Goal: Transaction & Acquisition: Purchase product/service

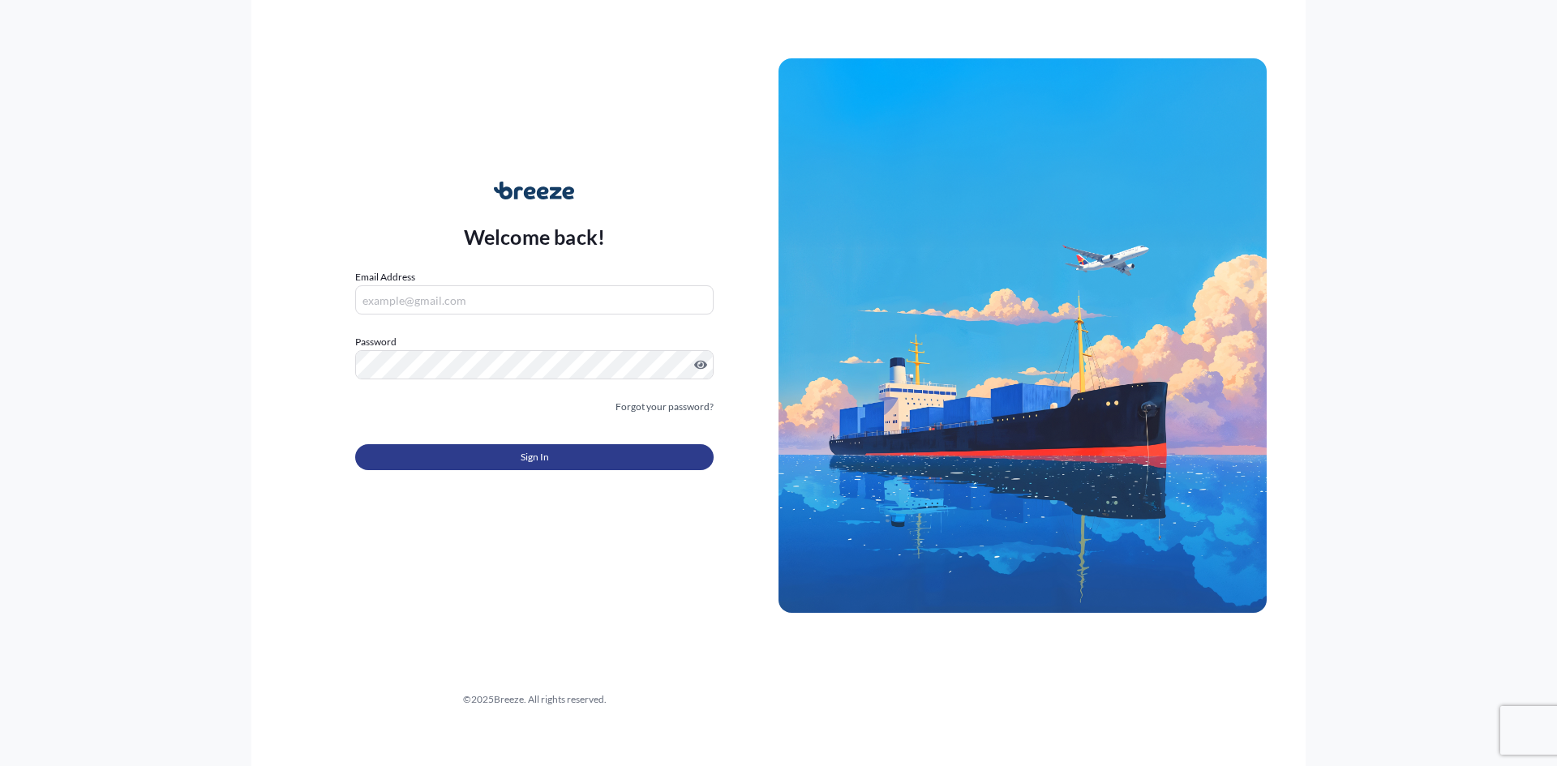
type input "[EMAIL_ADDRESS][DOMAIN_NAME]"
click at [465, 455] on button "Sign In" at bounding box center [534, 457] width 358 height 26
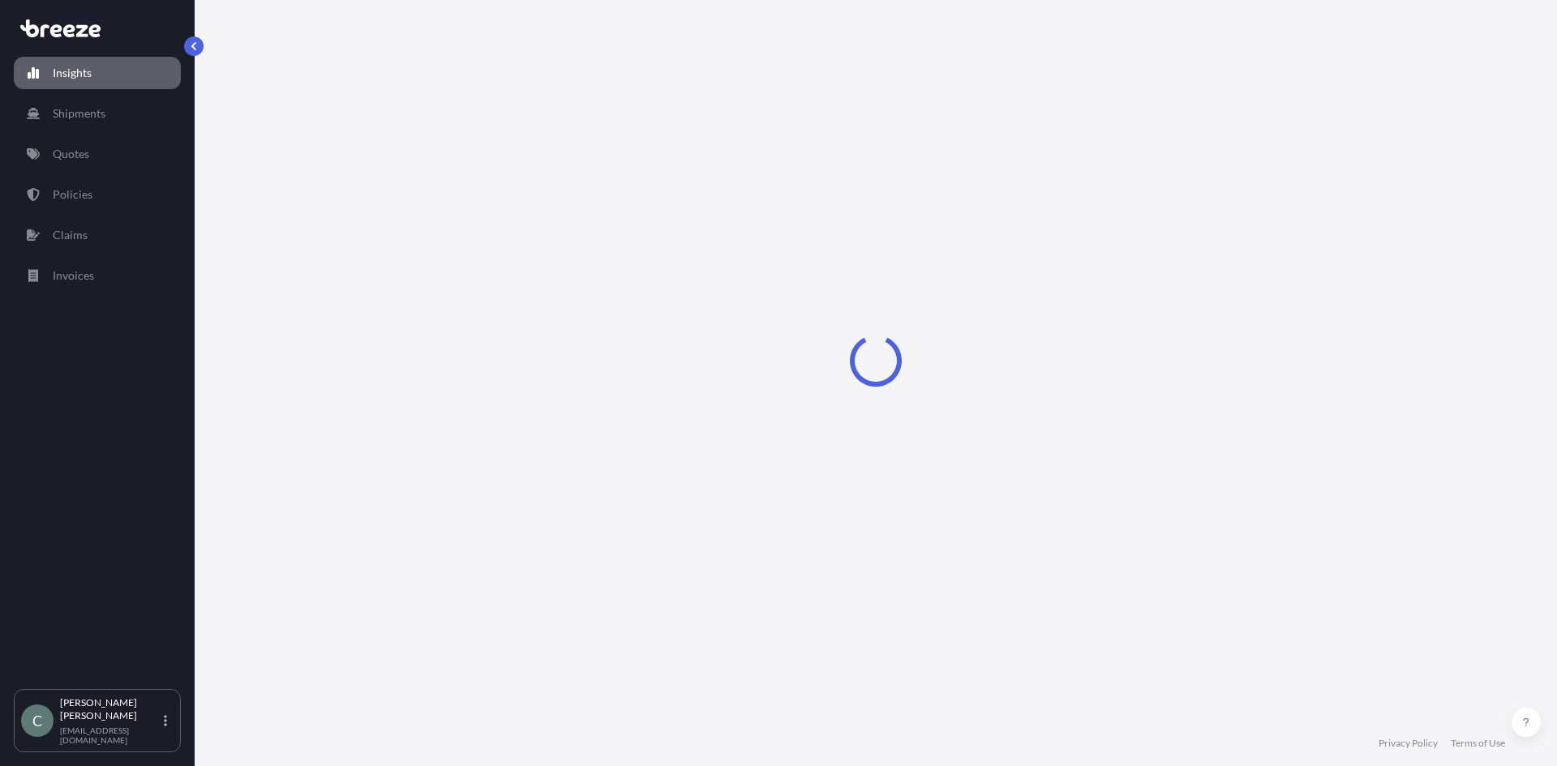
select select "2025"
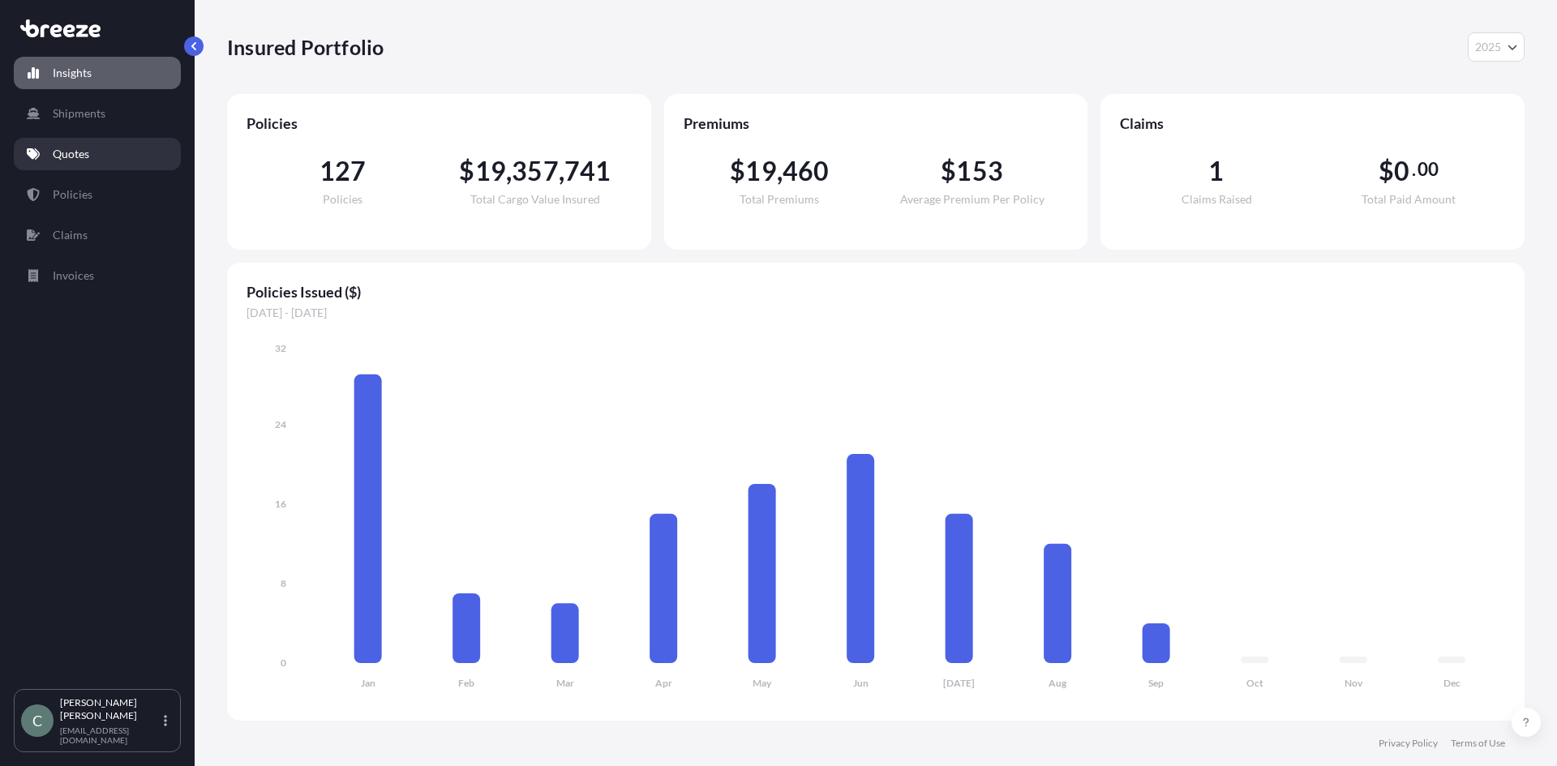
click at [73, 152] on p "Quotes" at bounding box center [71, 154] width 36 height 16
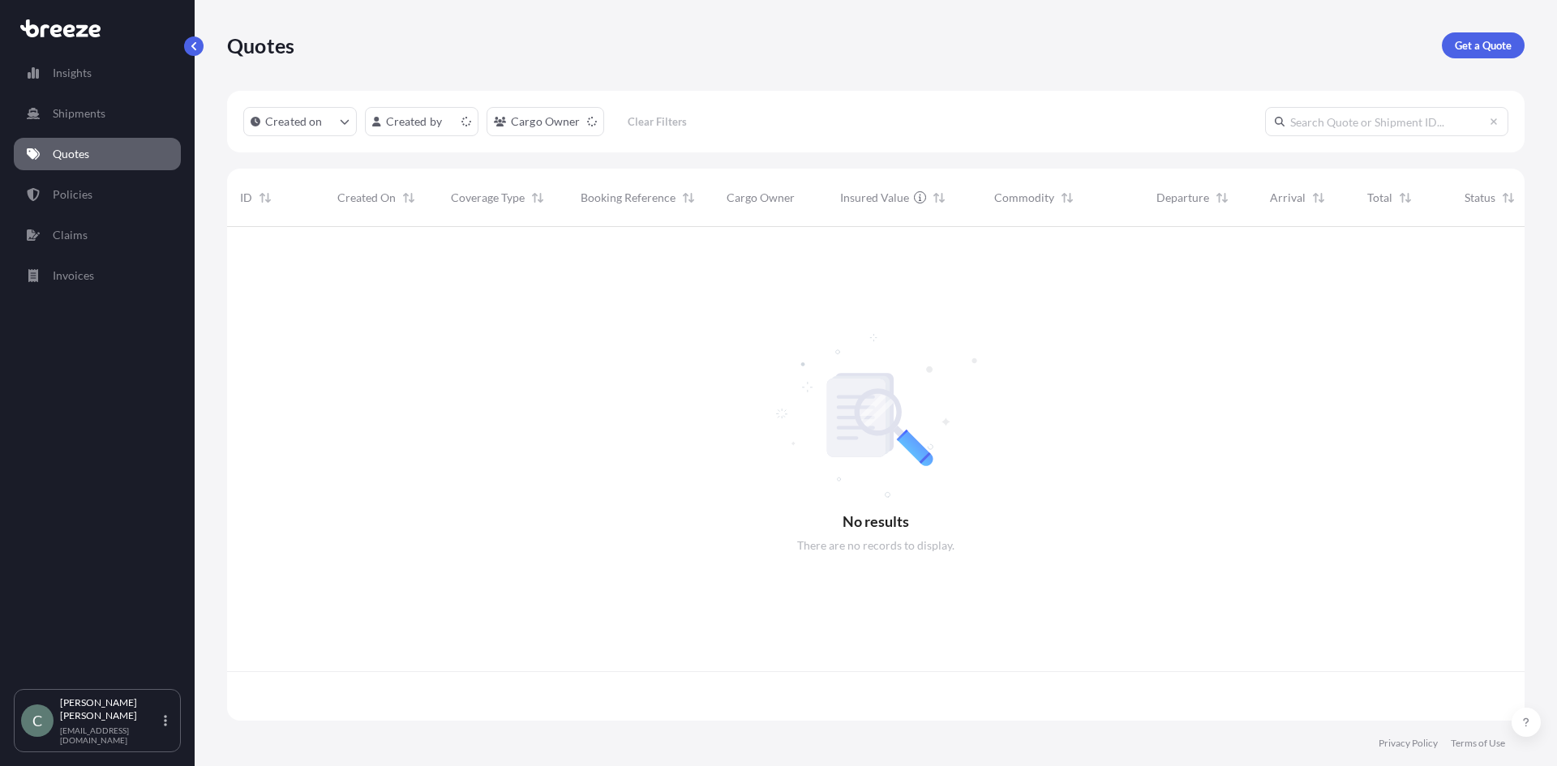
scroll to position [490, 1285]
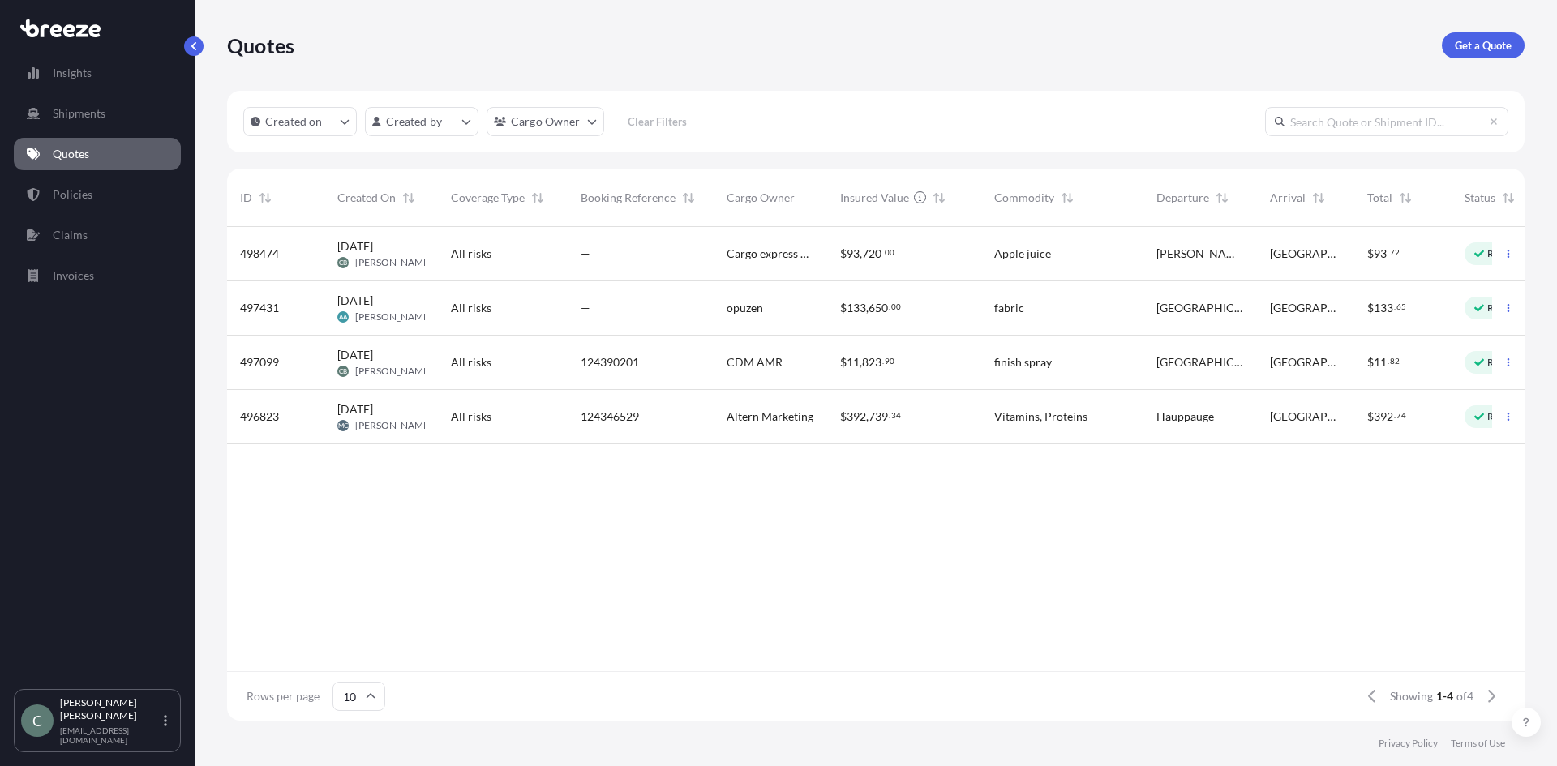
click at [259, 360] on span "497099" at bounding box center [259, 362] width 39 height 16
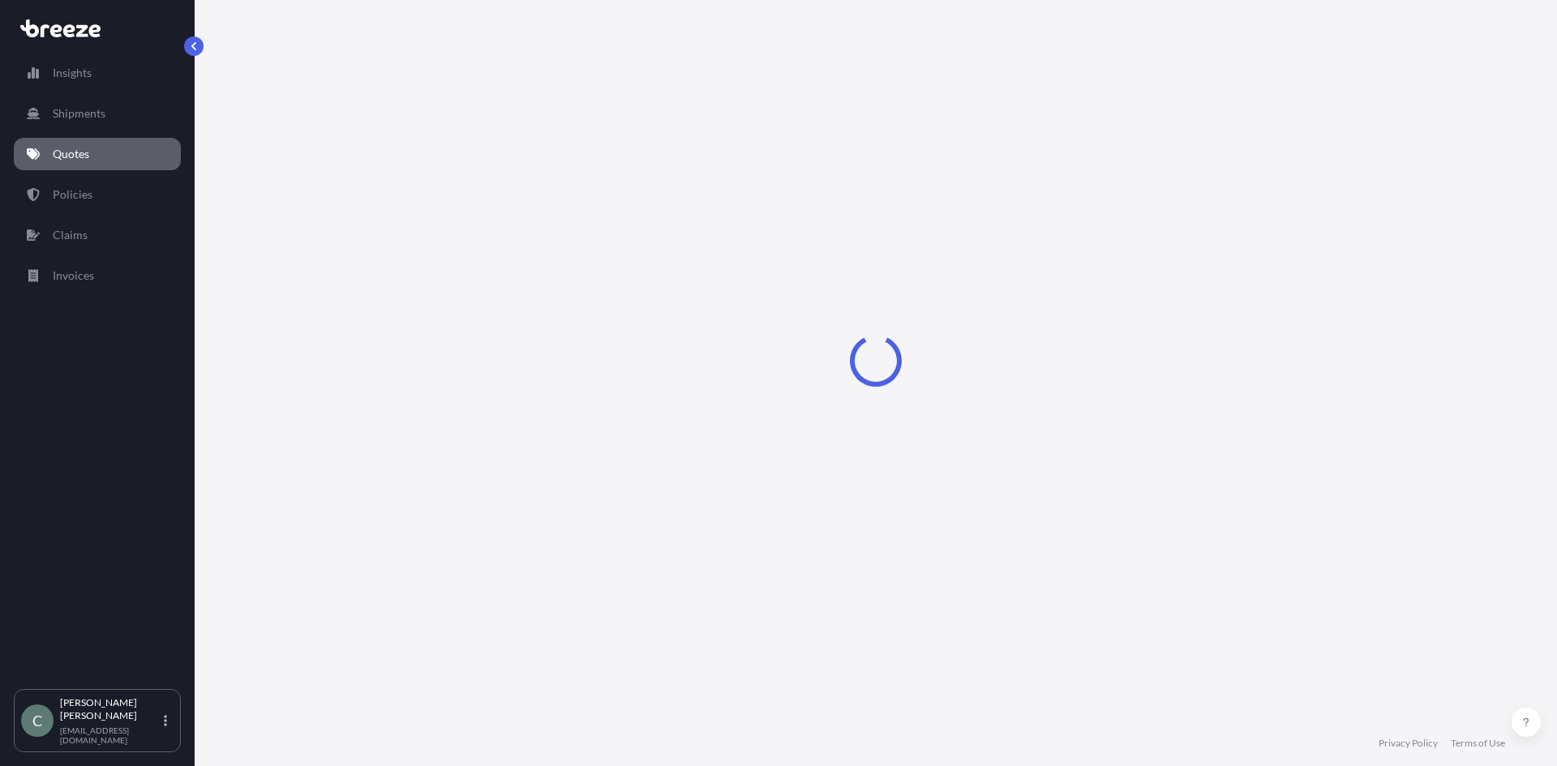
select select "Road"
select select "1"
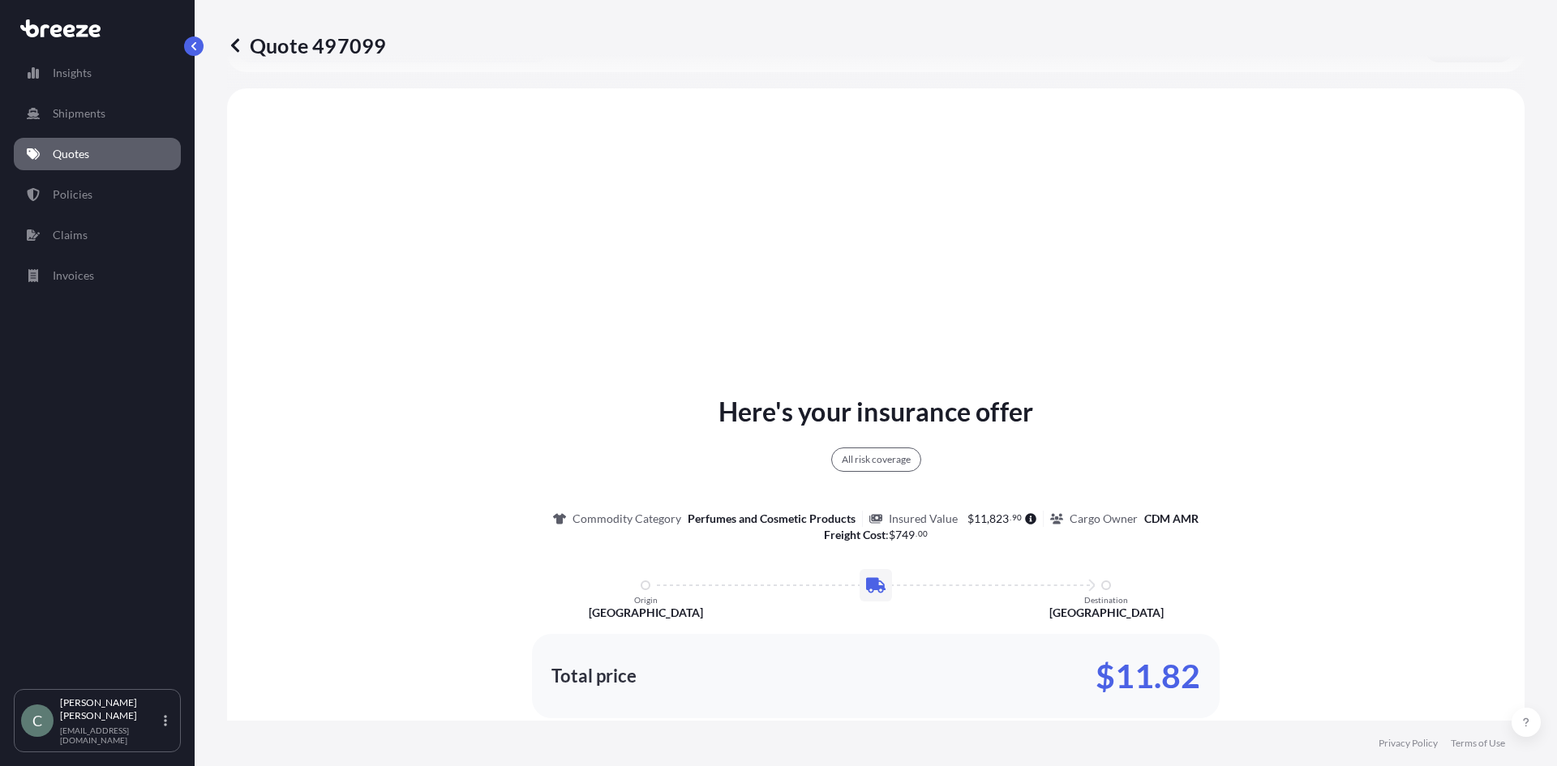
scroll to position [589, 0]
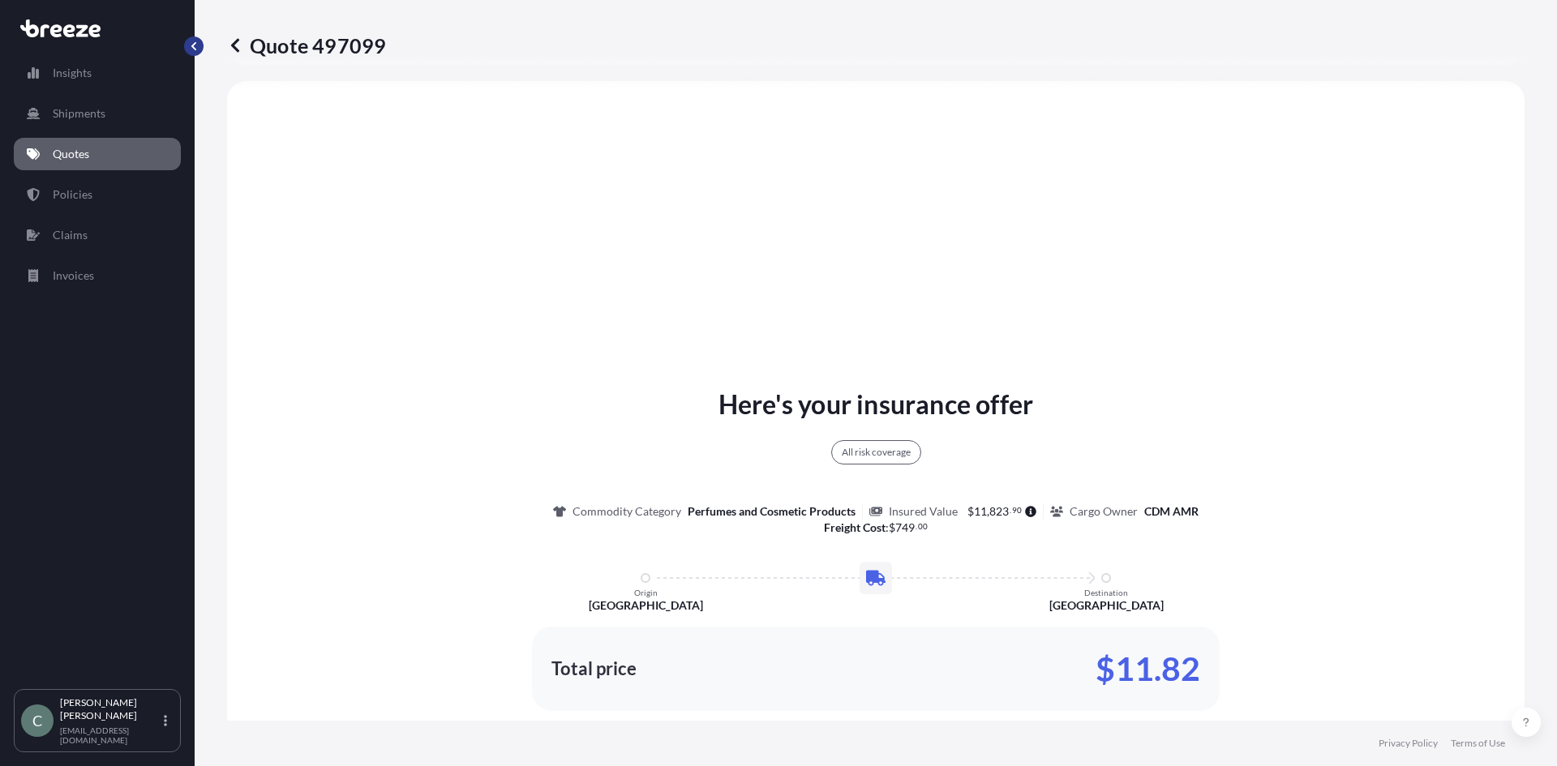
click at [187, 49] on button "button" at bounding box center [193, 45] width 19 height 19
click at [77, 152] on p "Quotes" at bounding box center [71, 154] width 36 height 16
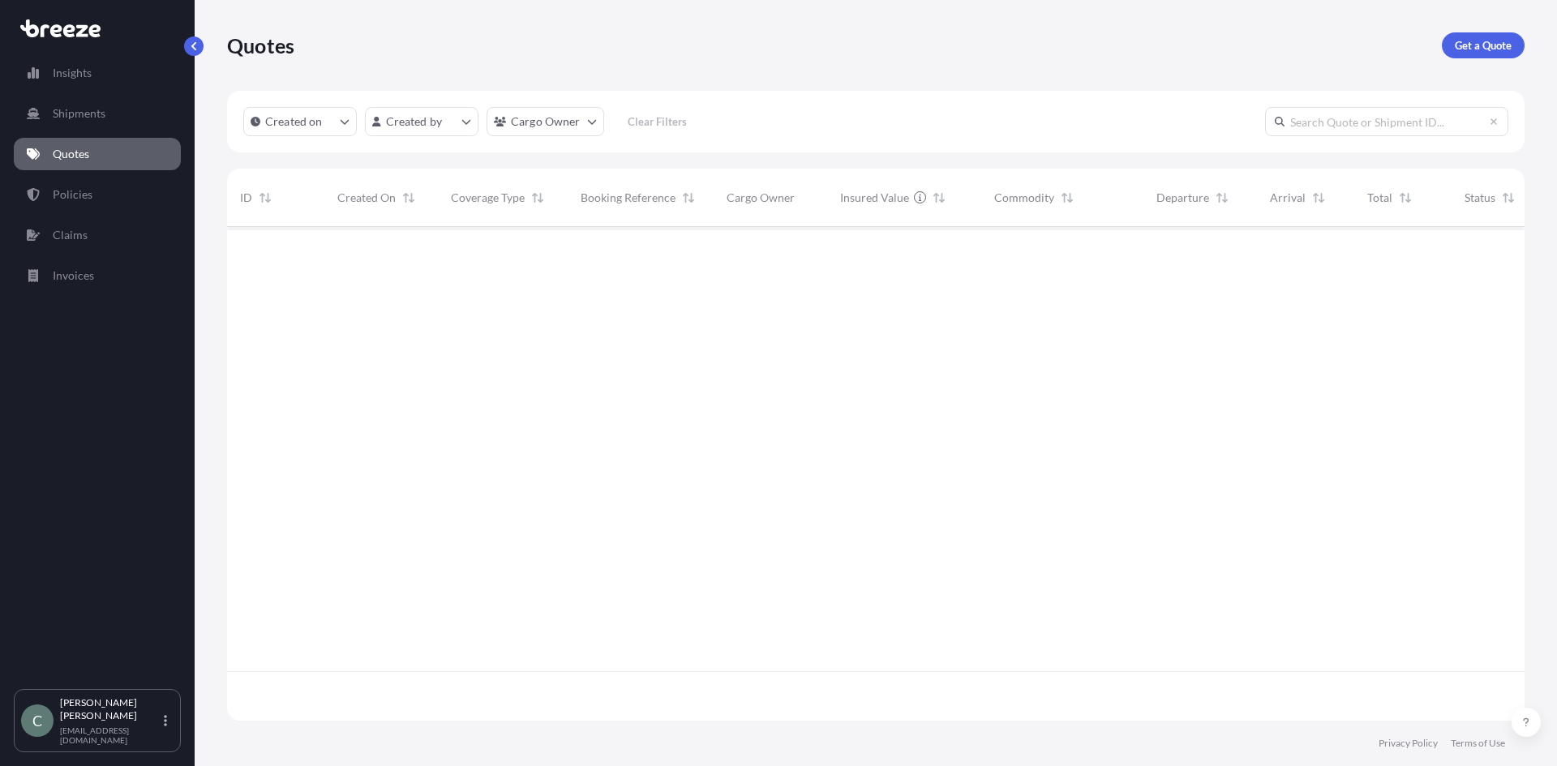
scroll to position [490, 1285]
click at [1482, 42] on p "Get a Quote" at bounding box center [1482, 45] width 57 height 16
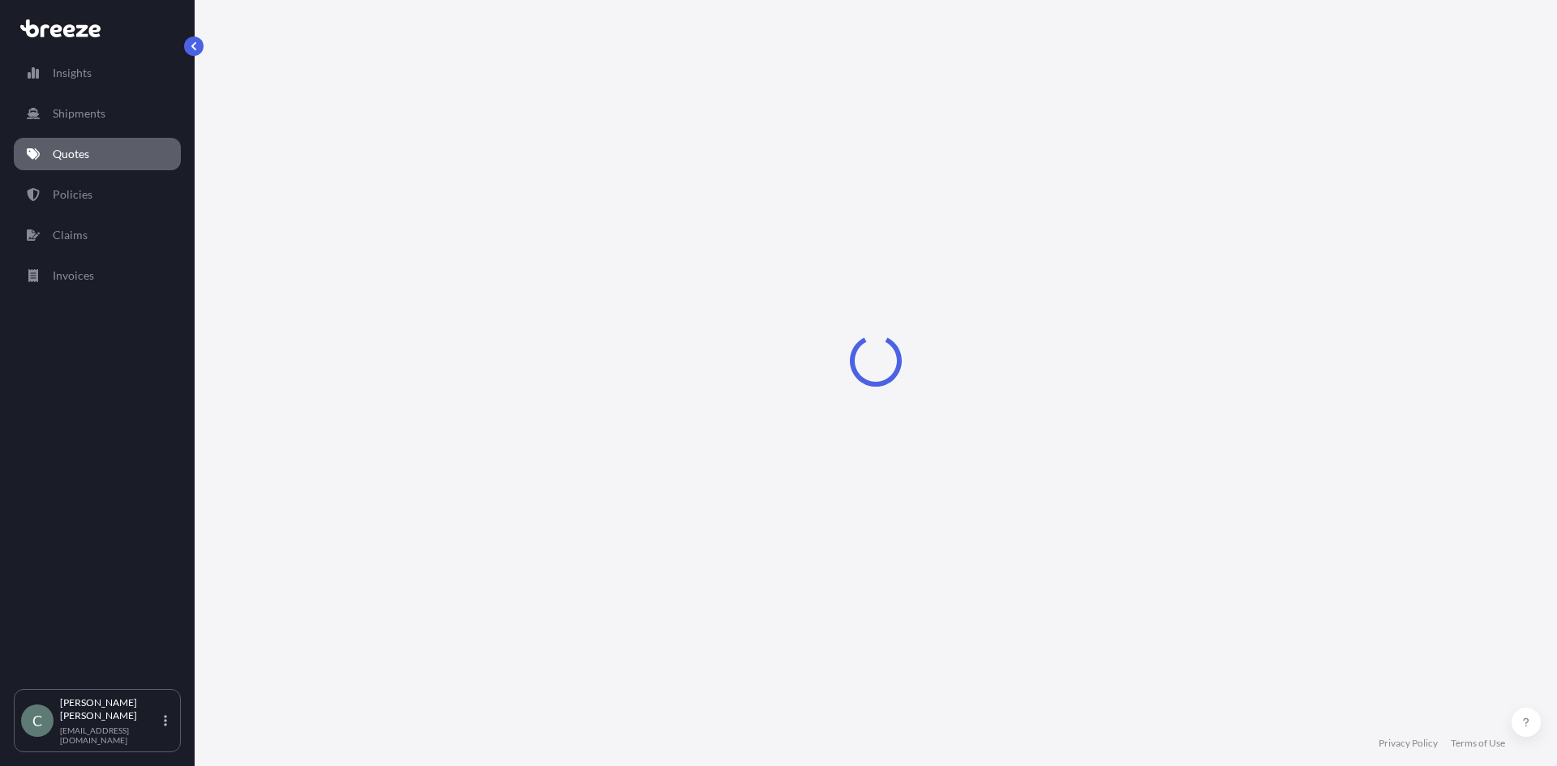
select select "Sea"
select select "1"
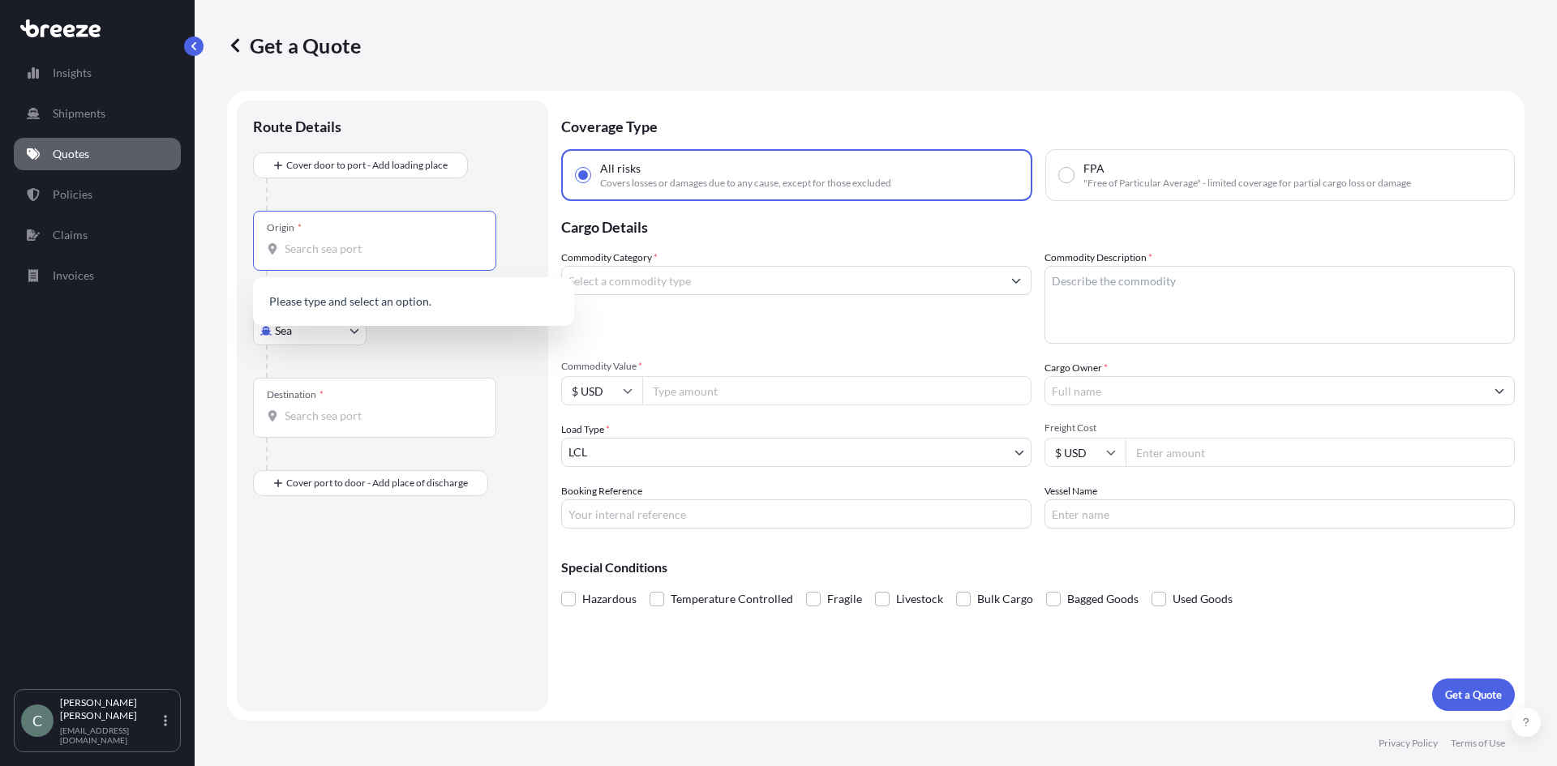
click at [387, 251] on input "Origin *" at bounding box center [380, 249] width 191 height 16
click at [315, 334] on body "0 options available. Insights Shipments Quotes Policies Claims Invoices C [PERS…" at bounding box center [778, 383] width 1557 height 766
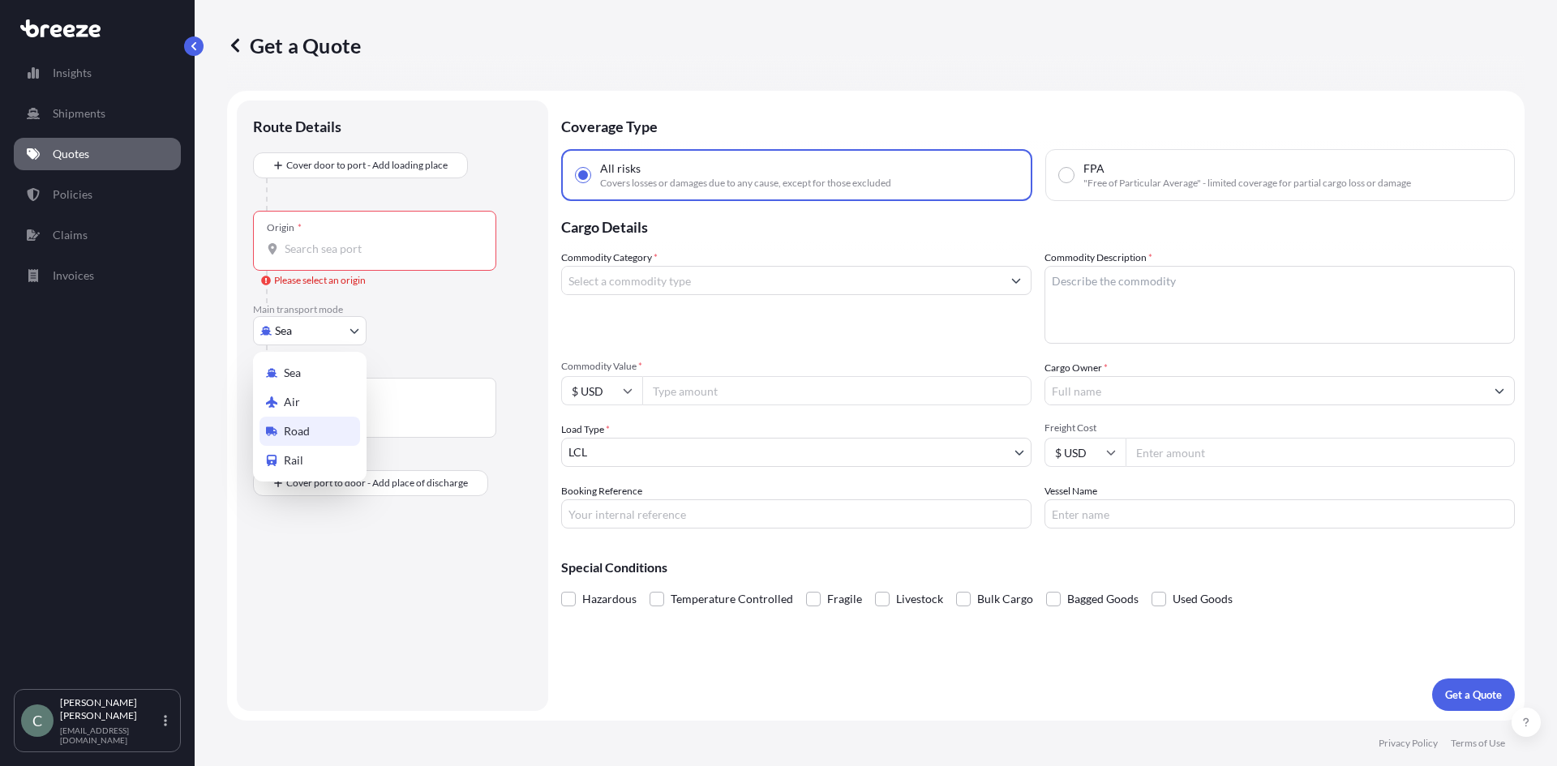
click at [308, 433] on span "Road" at bounding box center [297, 431] width 26 height 16
select select "Road"
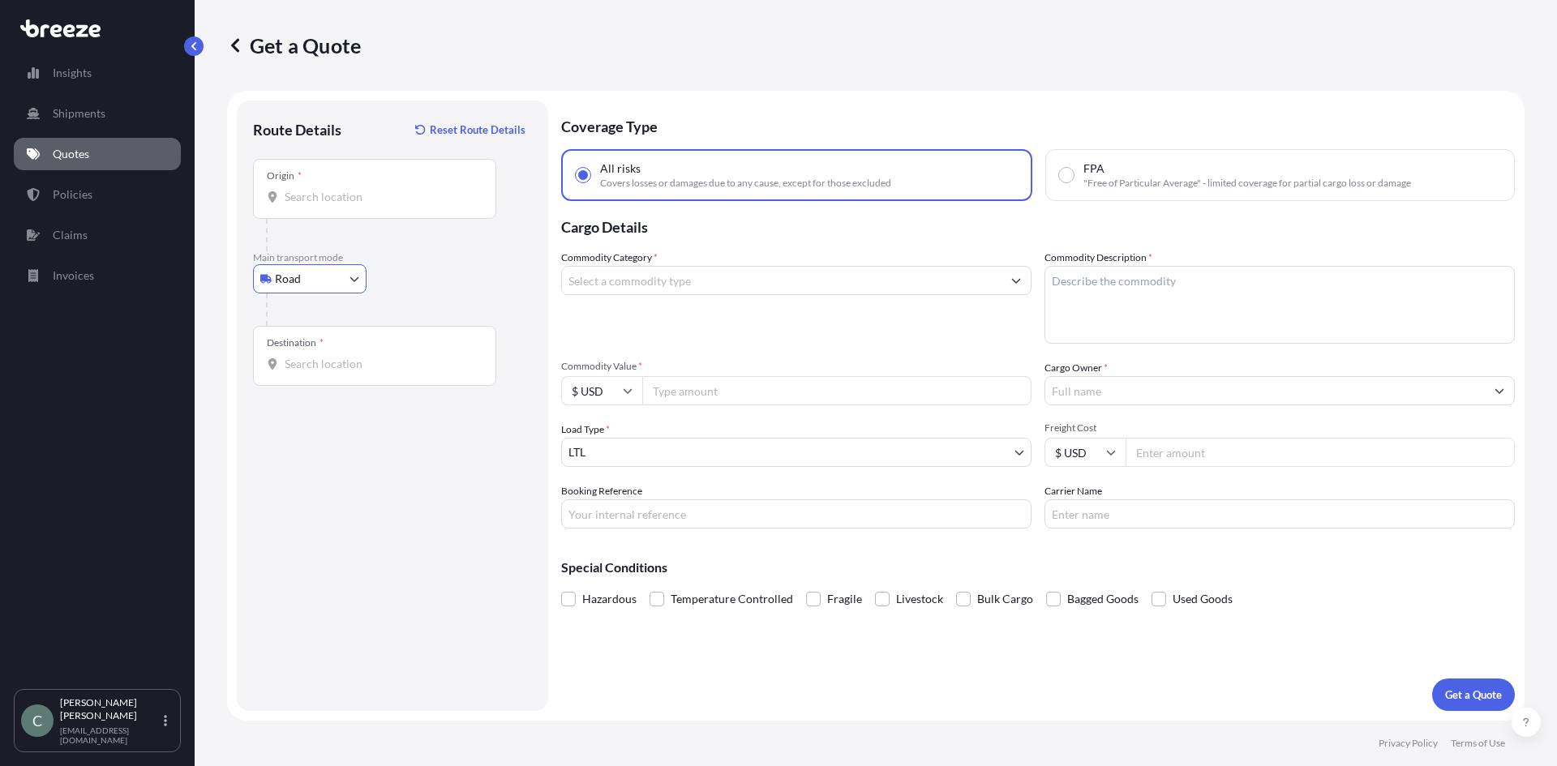
click at [338, 202] on input "Origin *" at bounding box center [380, 197] width 191 height 16
click at [353, 194] on input "Origin * Please select an origin" at bounding box center [380, 197] width 191 height 16
paste input "[STREET_ADDRESS][PERSON_NAME]"
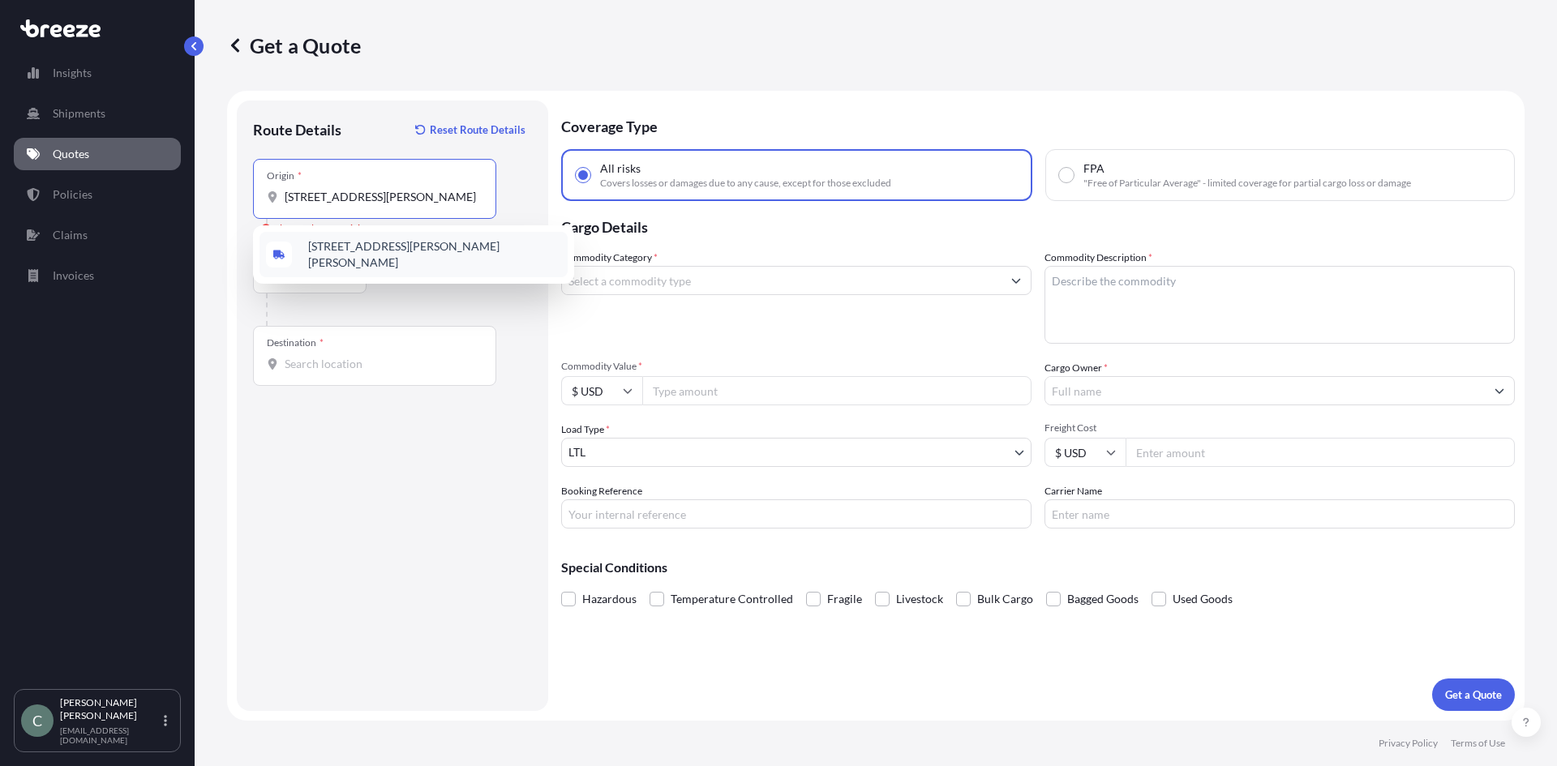
click at [424, 254] on span "[STREET_ADDRESS][PERSON_NAME][PERSON_NAME]" at bounding box center [434, 254] width 253 height 32
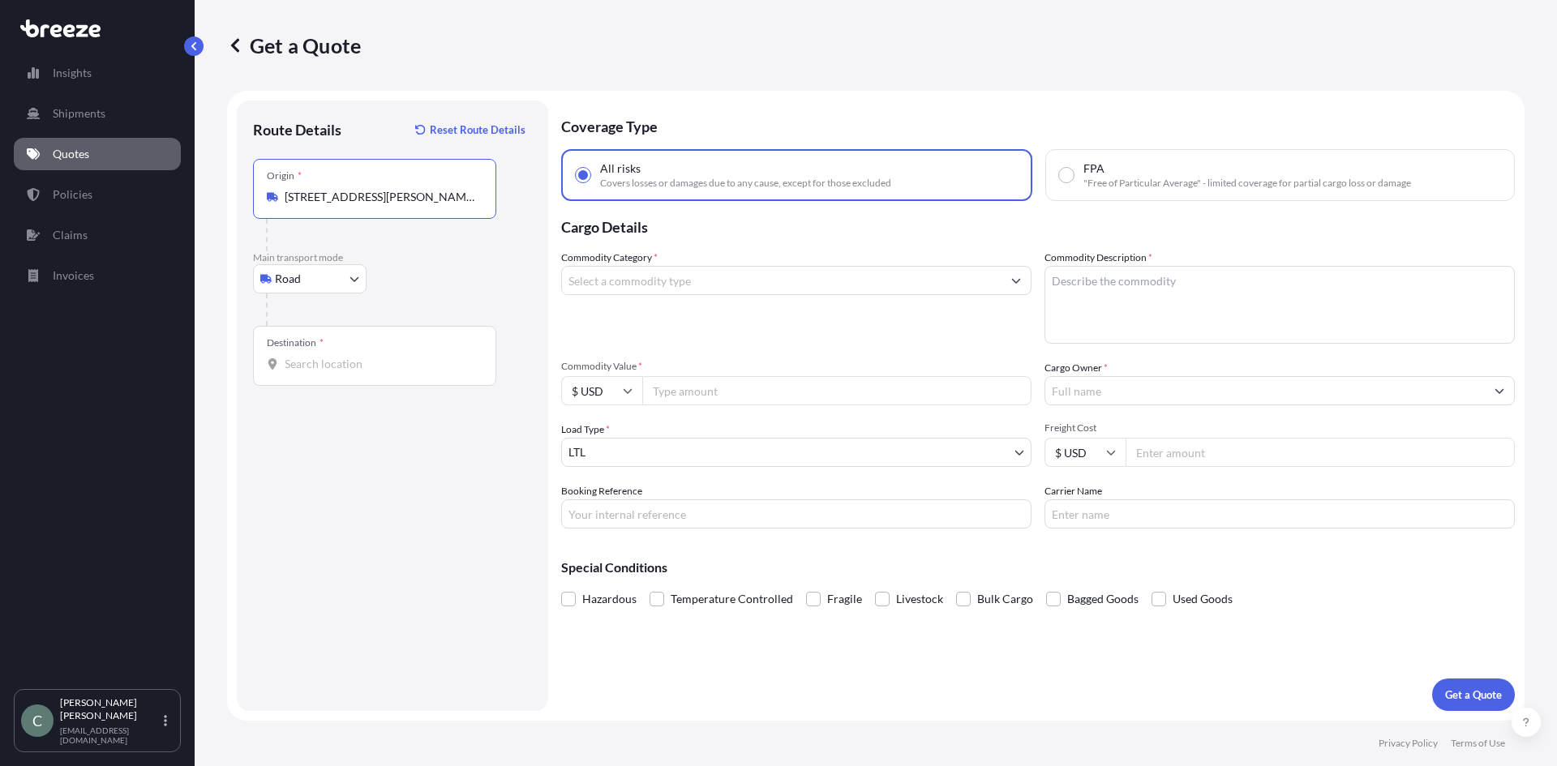
type input "[STREET_ADDRESS][PERSON_NAME][PERSON_NAME]"
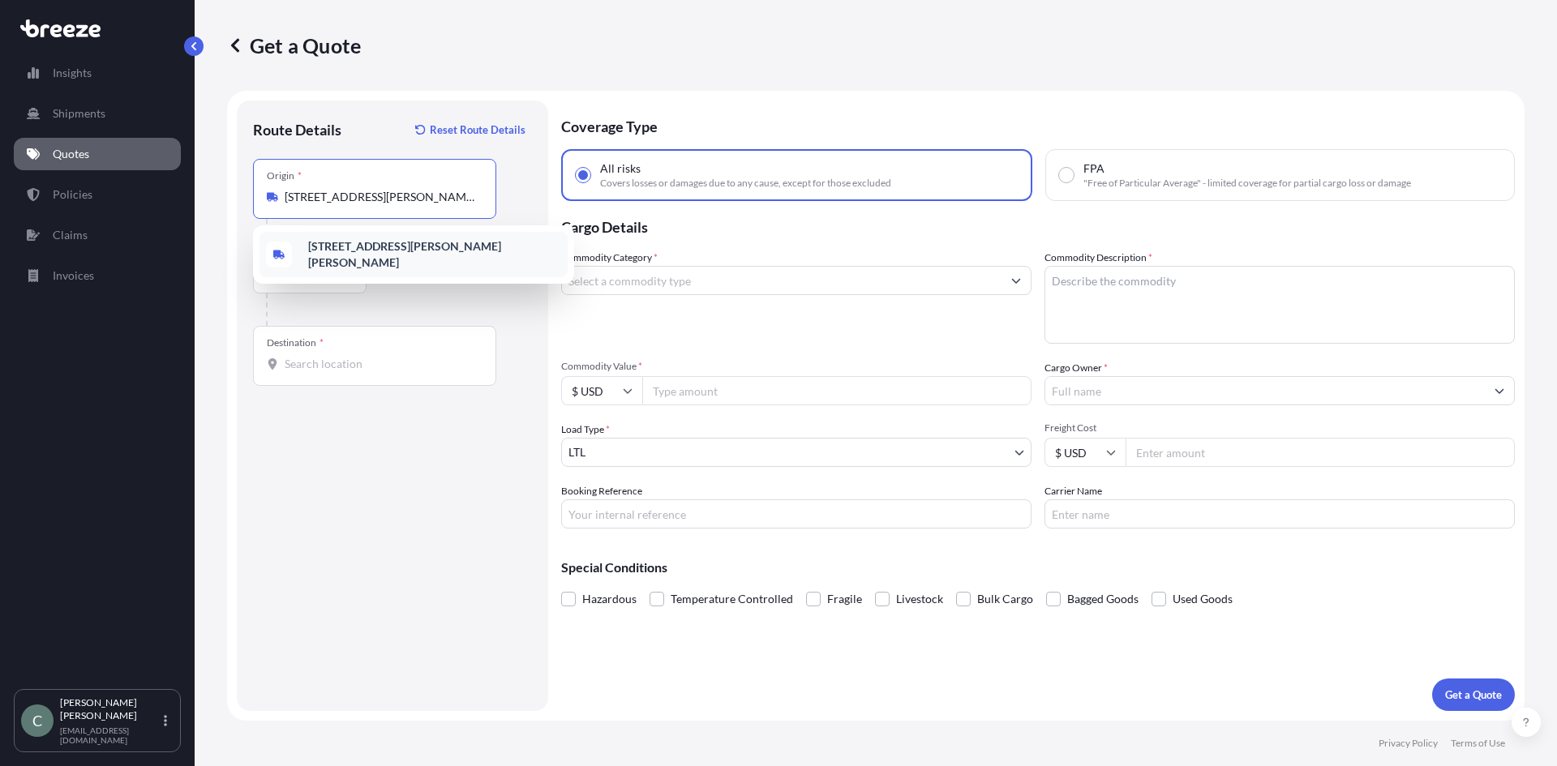
click at [386, 251] on b "[STREET_ADDRESS][PERSON_NAME][PERSON_NAME]" at bounding box center [404, 254] width 193 height 30
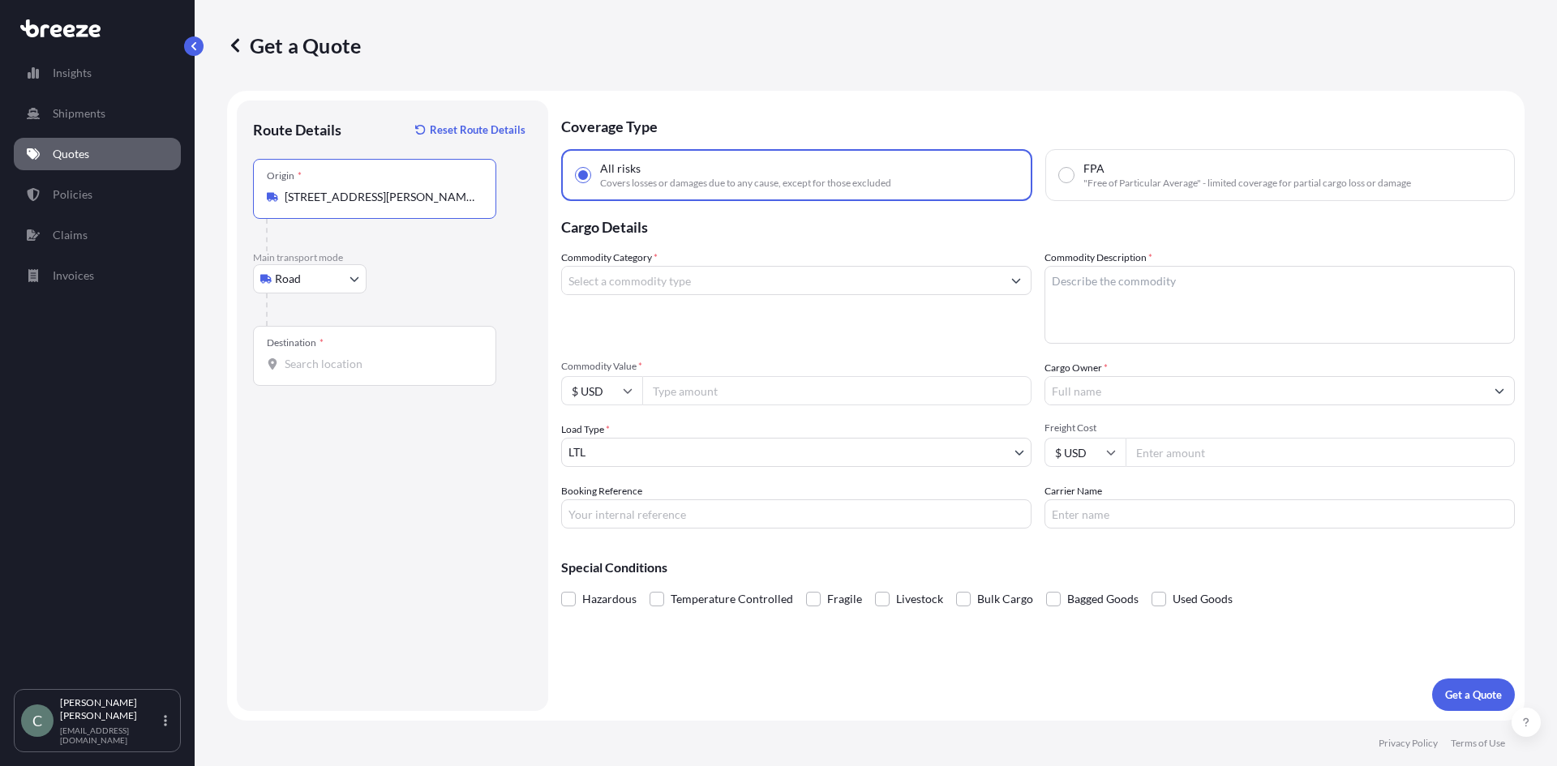
click at [387, 369] on input "Destination *" at bounding box center [380, 364] width 191 height 16
paste input "[STREET_ADDRESS]"
click at [364, 418] on span "[STREET_ADDRESS]" at bounding box center [358, 418] width 101 height 16
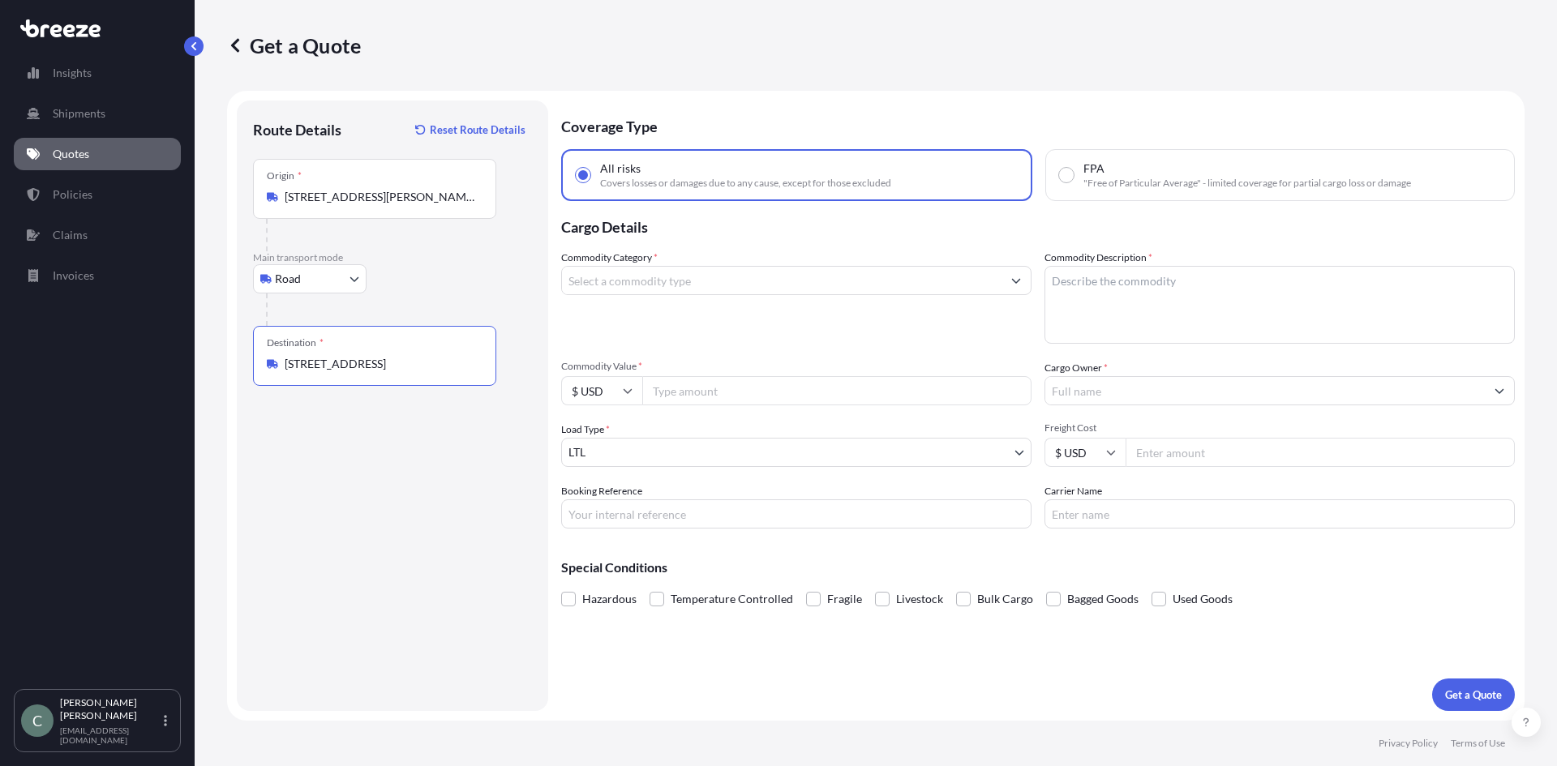
type input "[STREET_ADDRESS]"
click at [417, 447] on div "Route Details Reset Route Details Place of loading Road Road Rail Origin * [STR…" at bounding box center [392, 406] width 279 height 578
click at [666, 285] on input "Commodity Category *" at bounding box center [781, 280] width 439 height 29
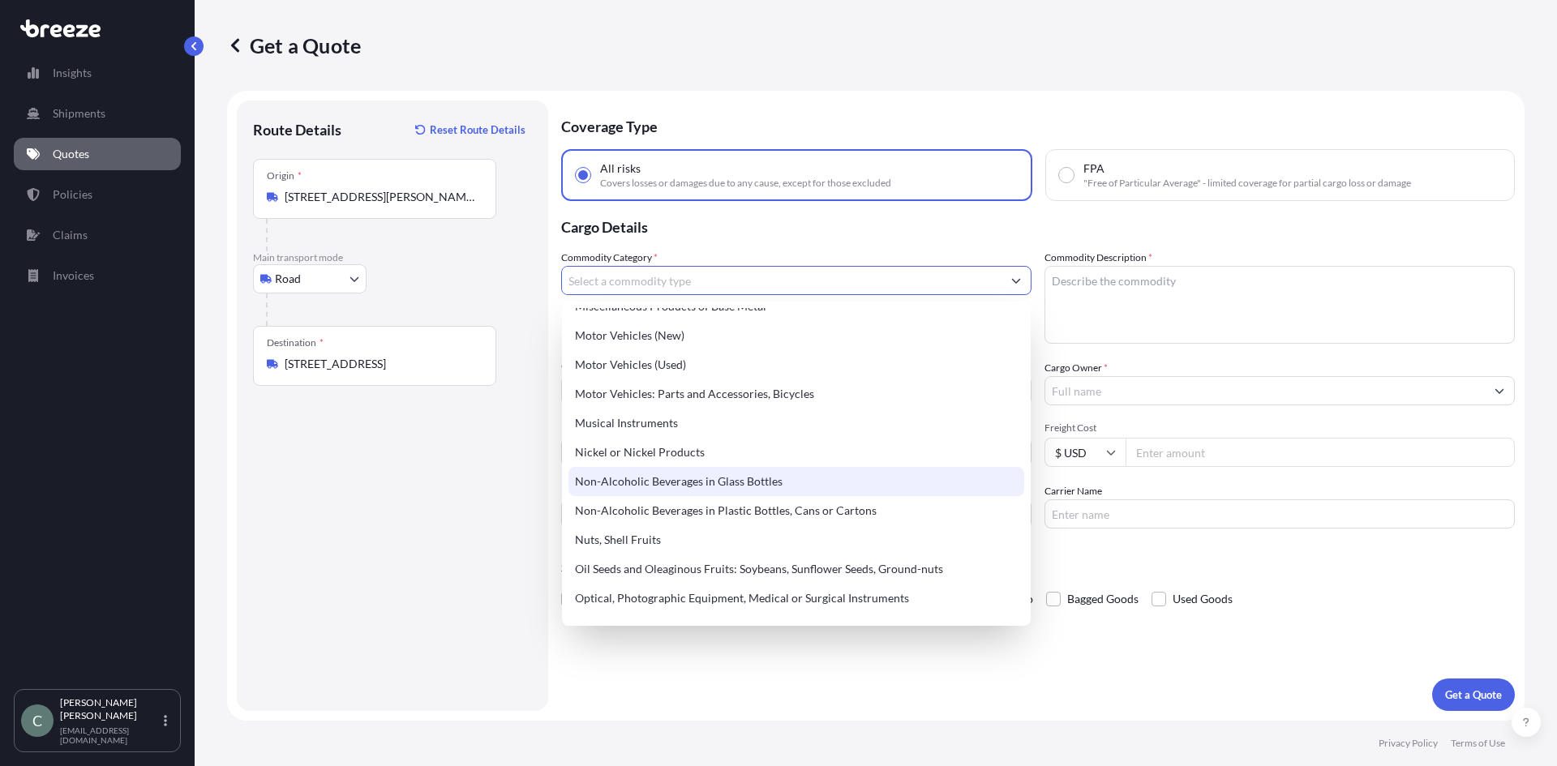
scroll to position [2299, 0]
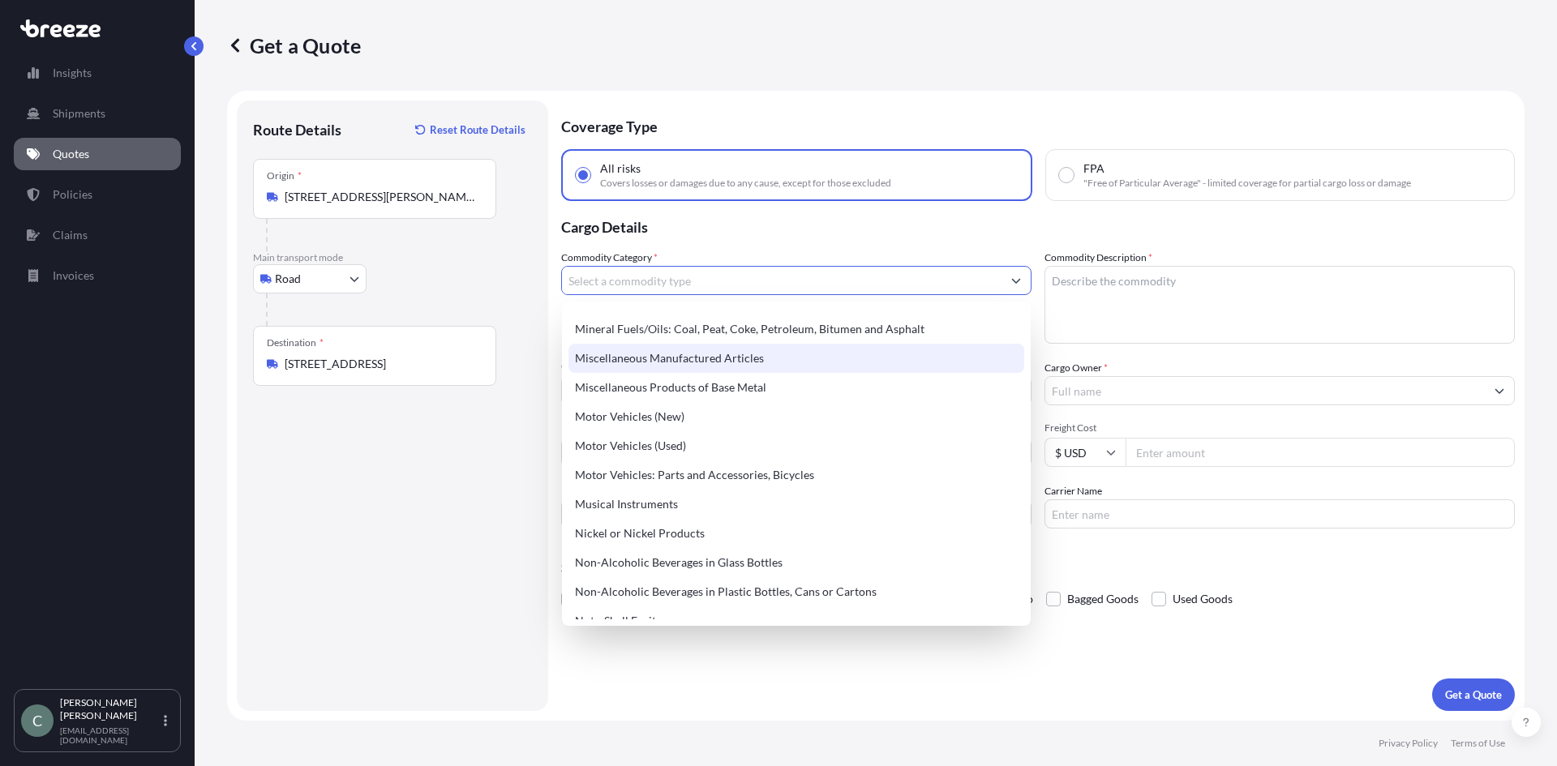
click at [754, 361] on div "Miscellaneous Manufactured Articles" at bounding box center [796, 358] width 456 height 29
type input "Miscellaneous Manufactured Articles"
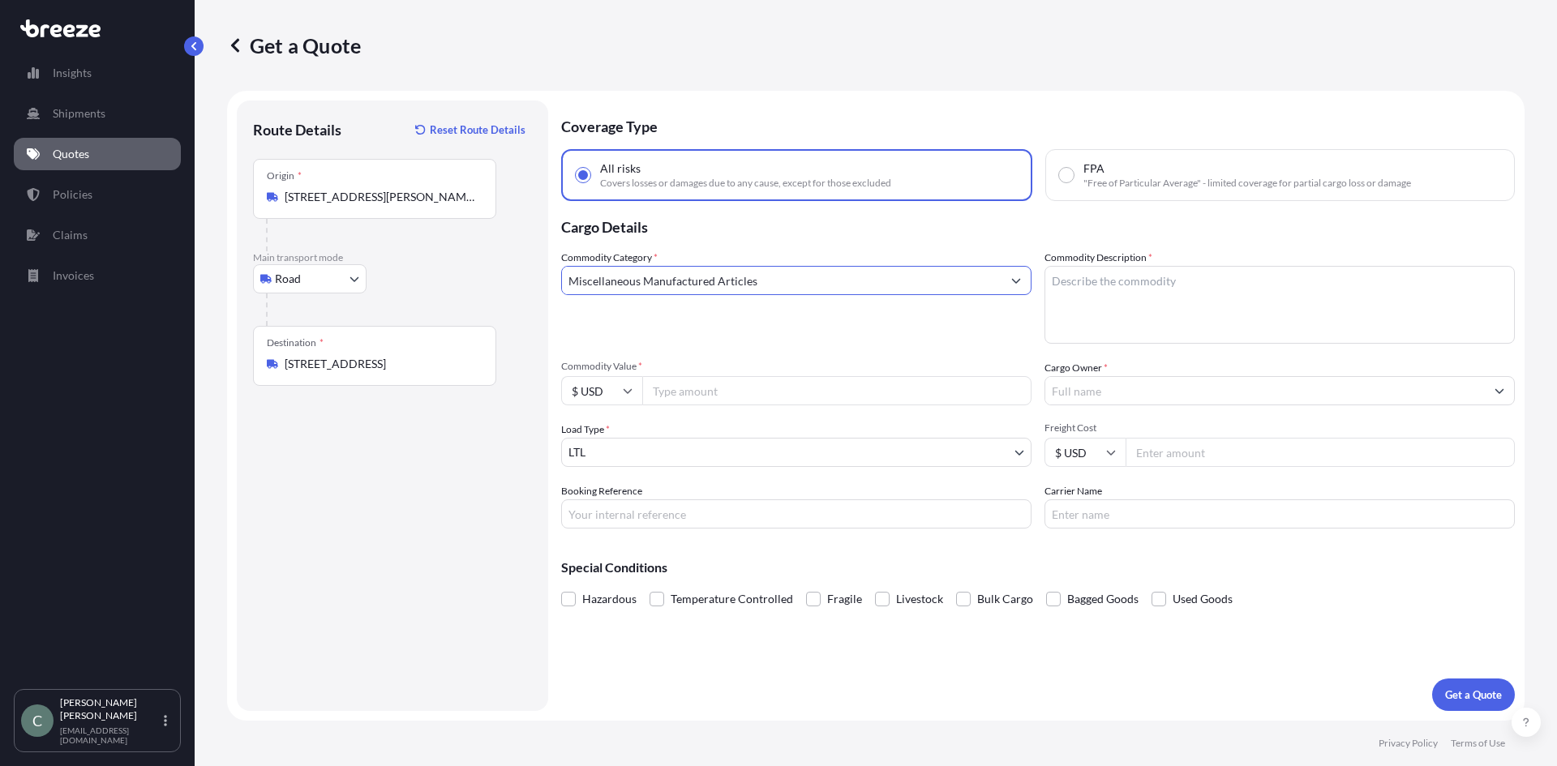
click at [1235, 289] on textarea "Commodity Description *" at bounding box center [1279, 305] width 470 height 78
type textarea "glass bottles for finish product"
click at [805, 392] on input "Commodity Value *" at bounding box center [836, 390] width 389 height 29
type input "28000.00"
click at [1135, 396] on input "Cargo Owner *" at bounding box center [1264, 390] width 439 height 29
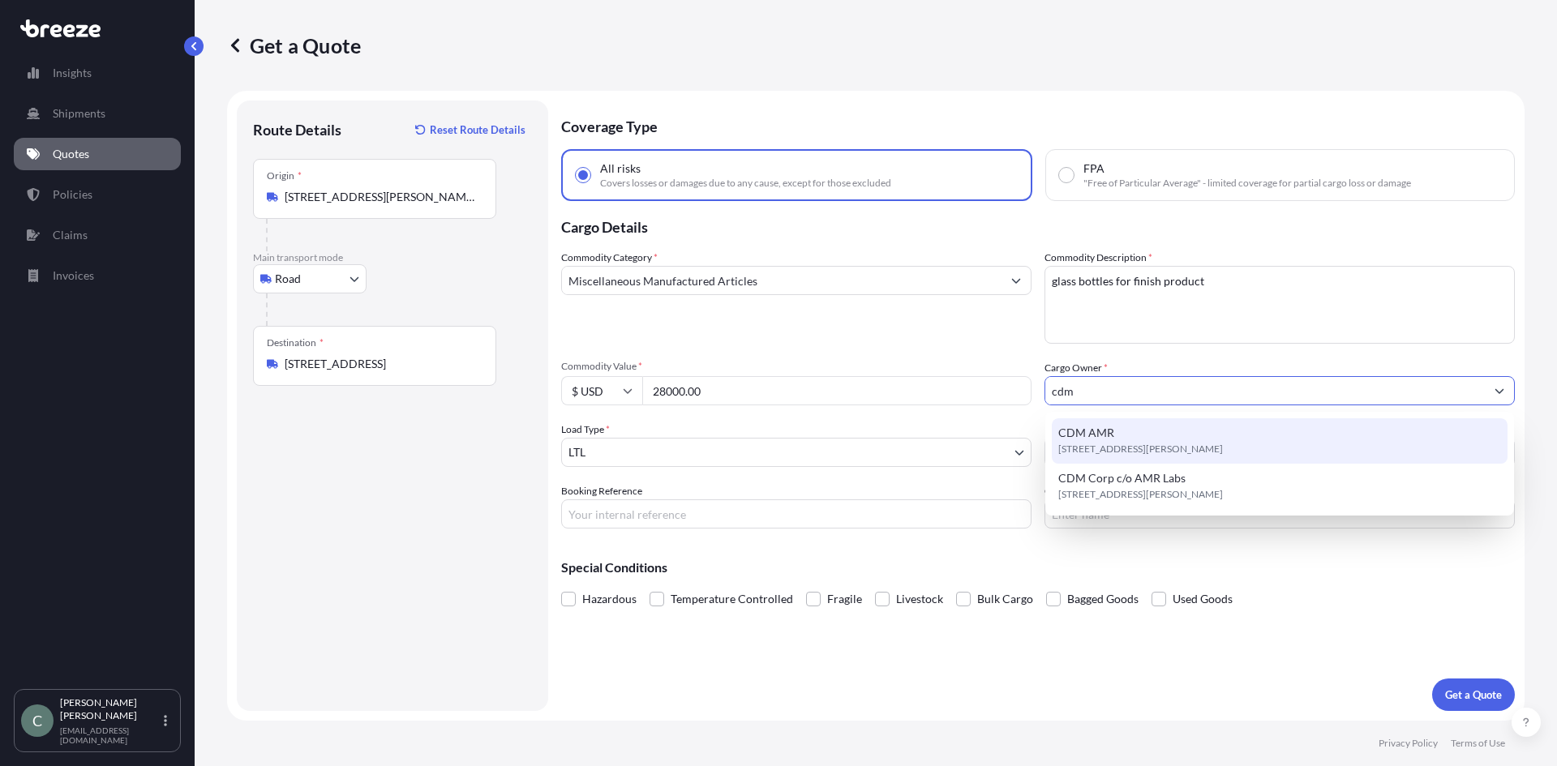
click at [1150, 439] on div "CDM AMR [STREET_ADDRESS][PERSON_NAME]" at bounding box center [1279, 440] width 456 height 45
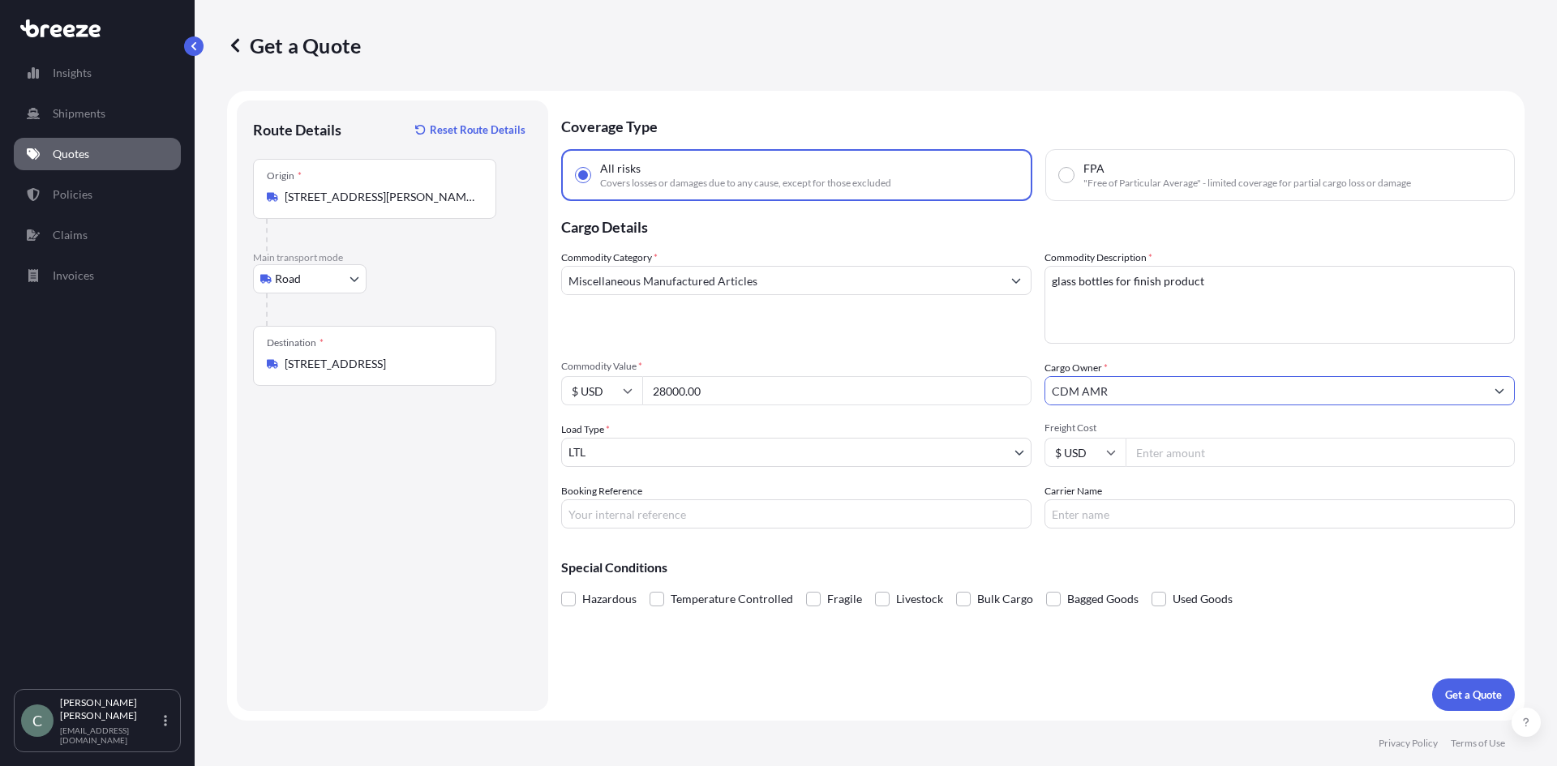
type input "CDM AMR"
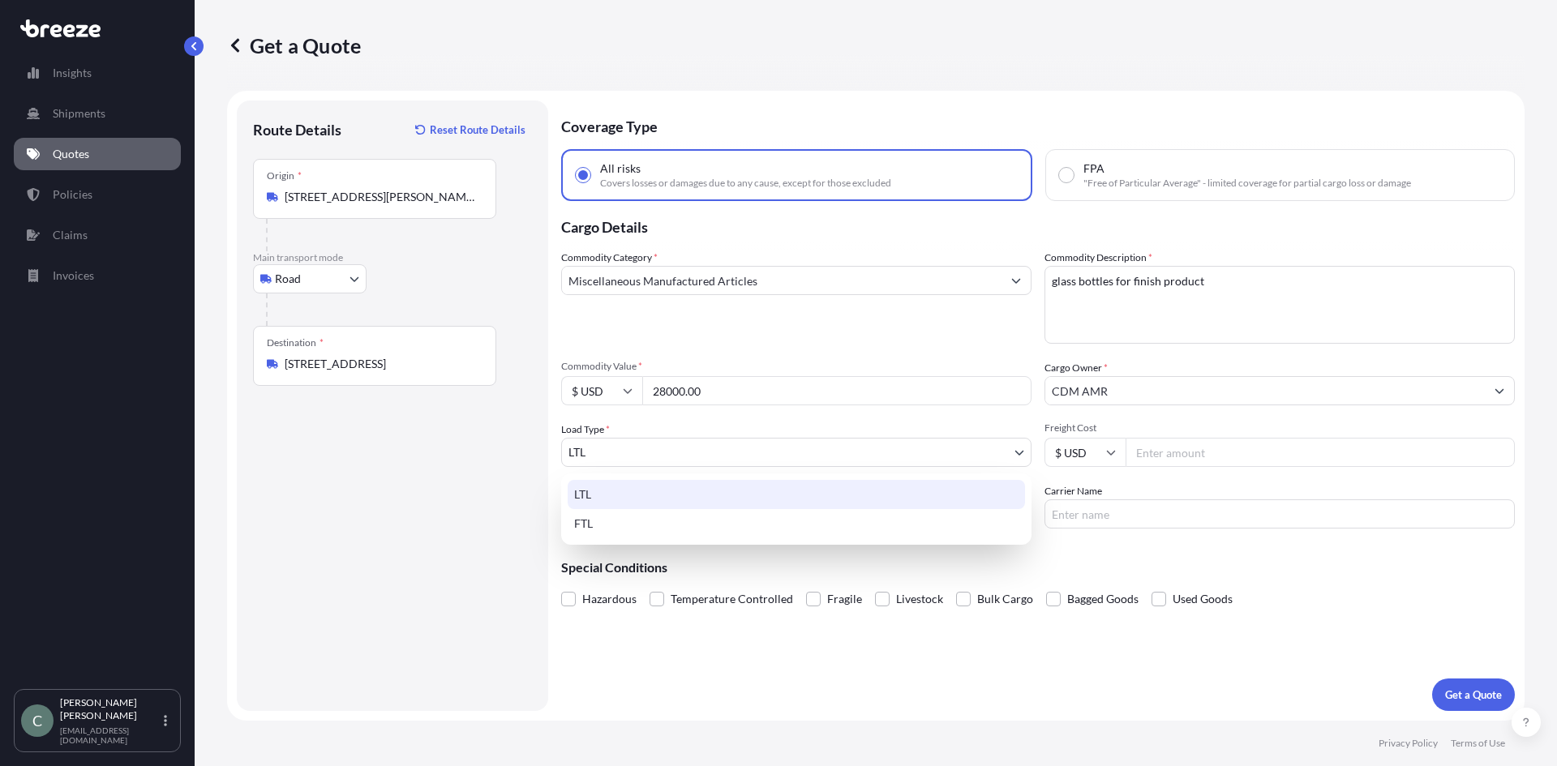
click at [785, 462] on body "8 options available. 0 options available. 2 options available. Insights Shipmen…" at bounding box center [778, 383] width 1557 height 766
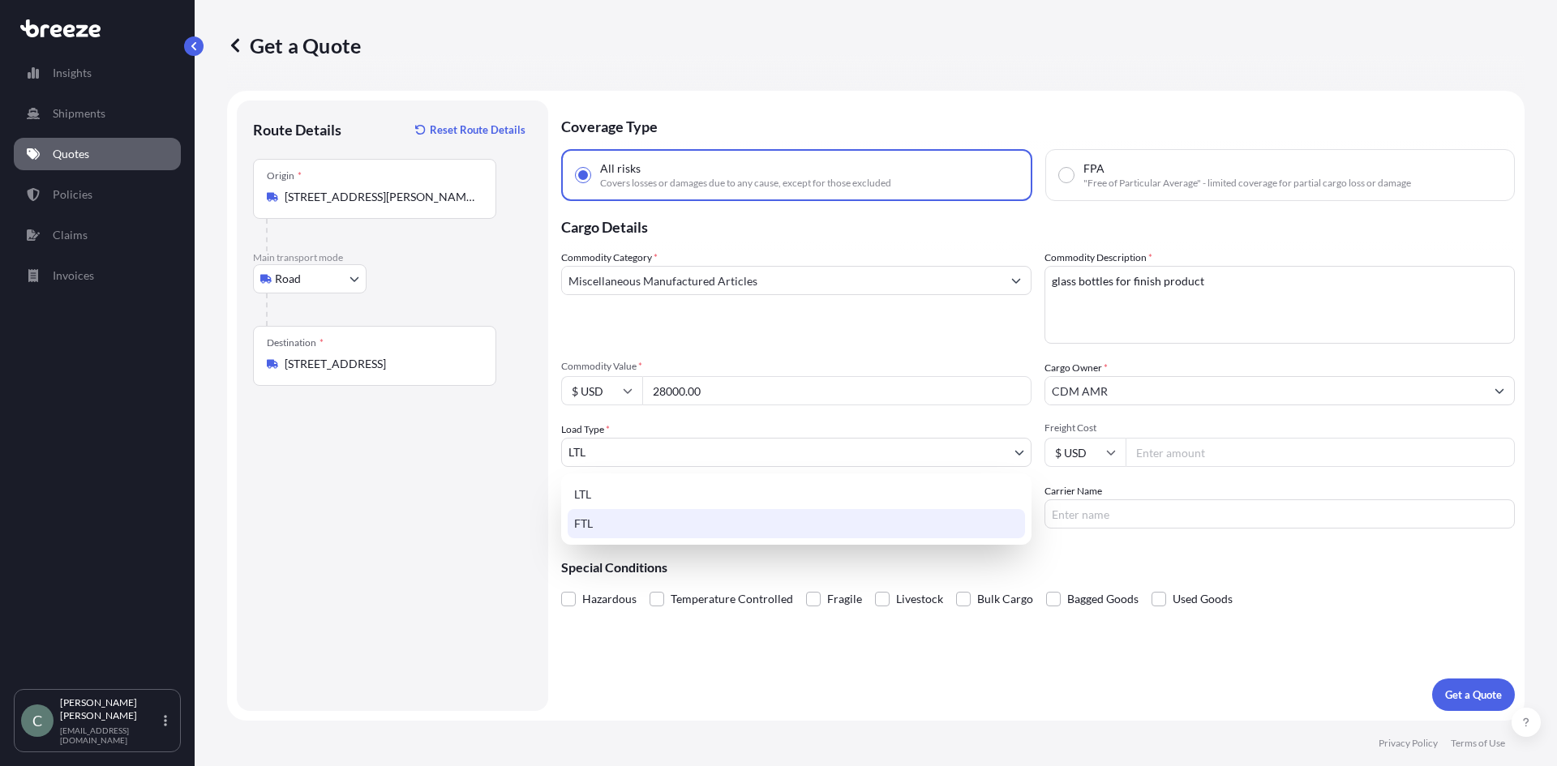
click at [717, 514] on div "FTL" at bounding box center [795, 523] width 457 height 29
select select "2"
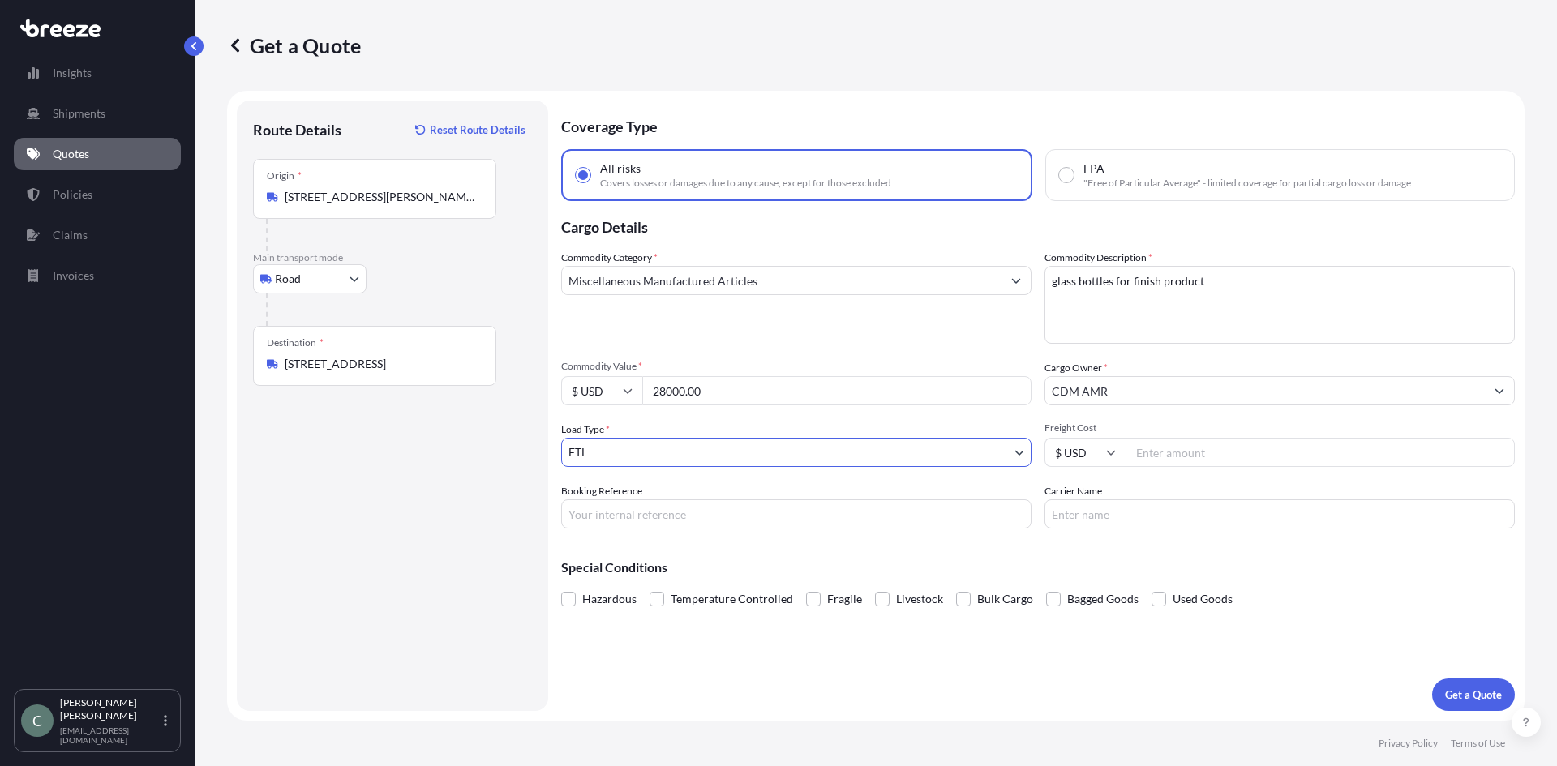
click at [1161, 461] on input "Freight Cost" at bounding box center [1319, 452] width 389 height 29
type input "1"
click at [811, 513] on input "Booking Reference" at bounding box center [796, 513] width 470 height 29
click at [681, 511] on input "Booking Reference" at bounding box center [796, 513] width 470 height 29
paste input "24804039"
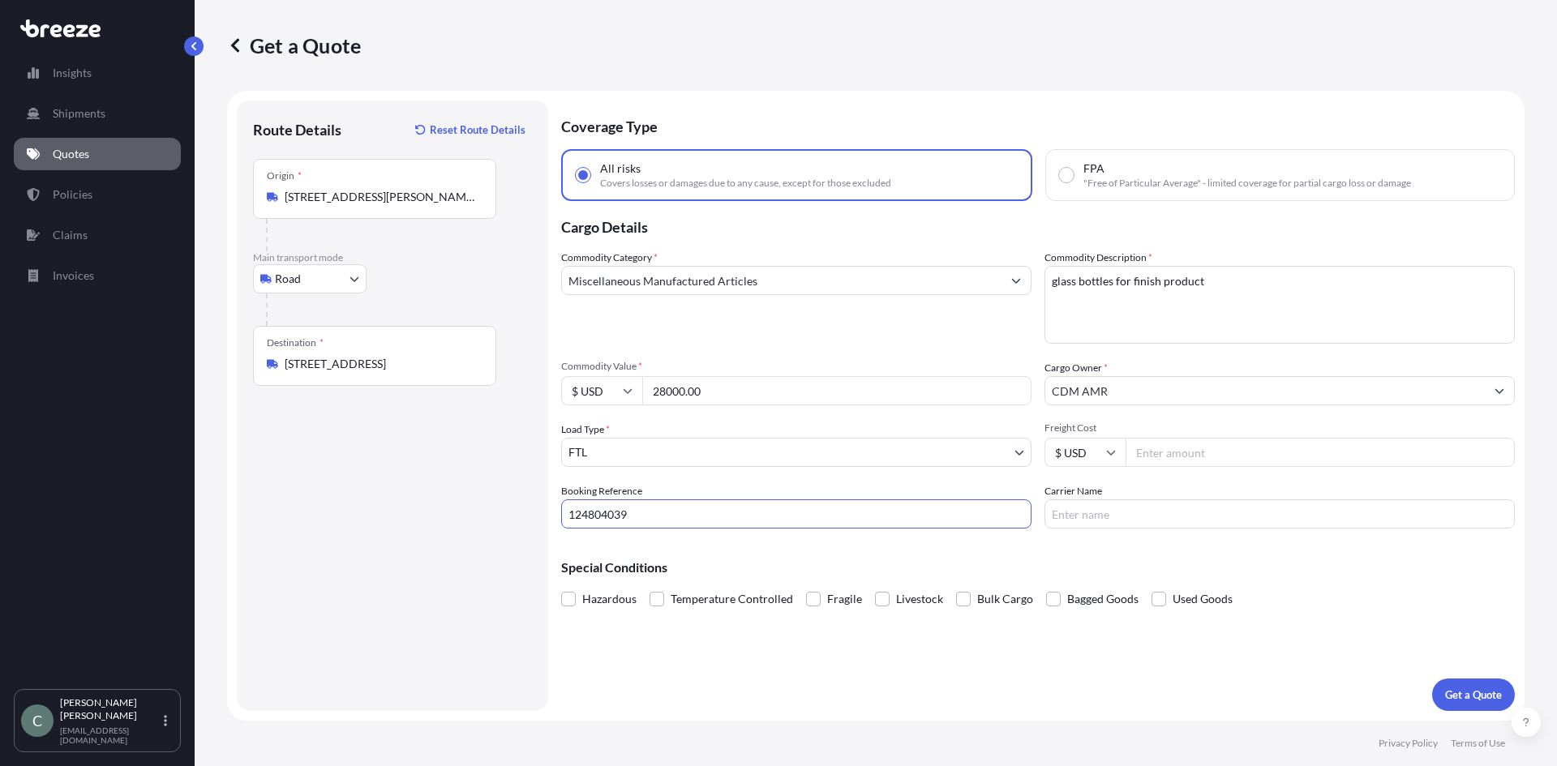
type input "124804039"
click at [970, 544] on div "Special Conditions Hazardous Temperature Controlled Fragile Livestock Bulk Carg…" at bounding box center [1037, 577] width 953 height 70
click at [1468, 694] on p "Get a Quote" at bounding box center [1473, 695] width 57 height 16
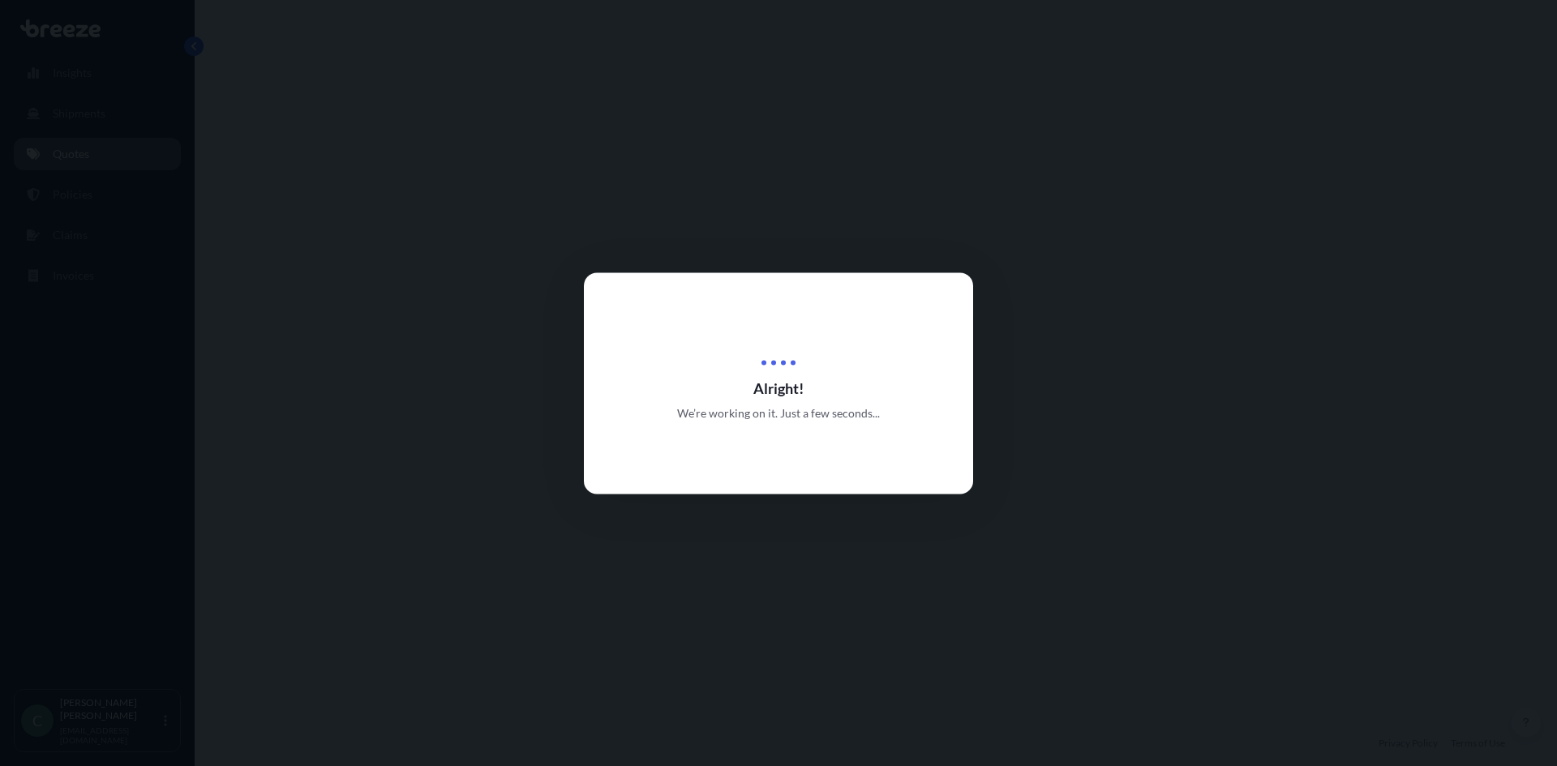
select select "Road"
select select "2"
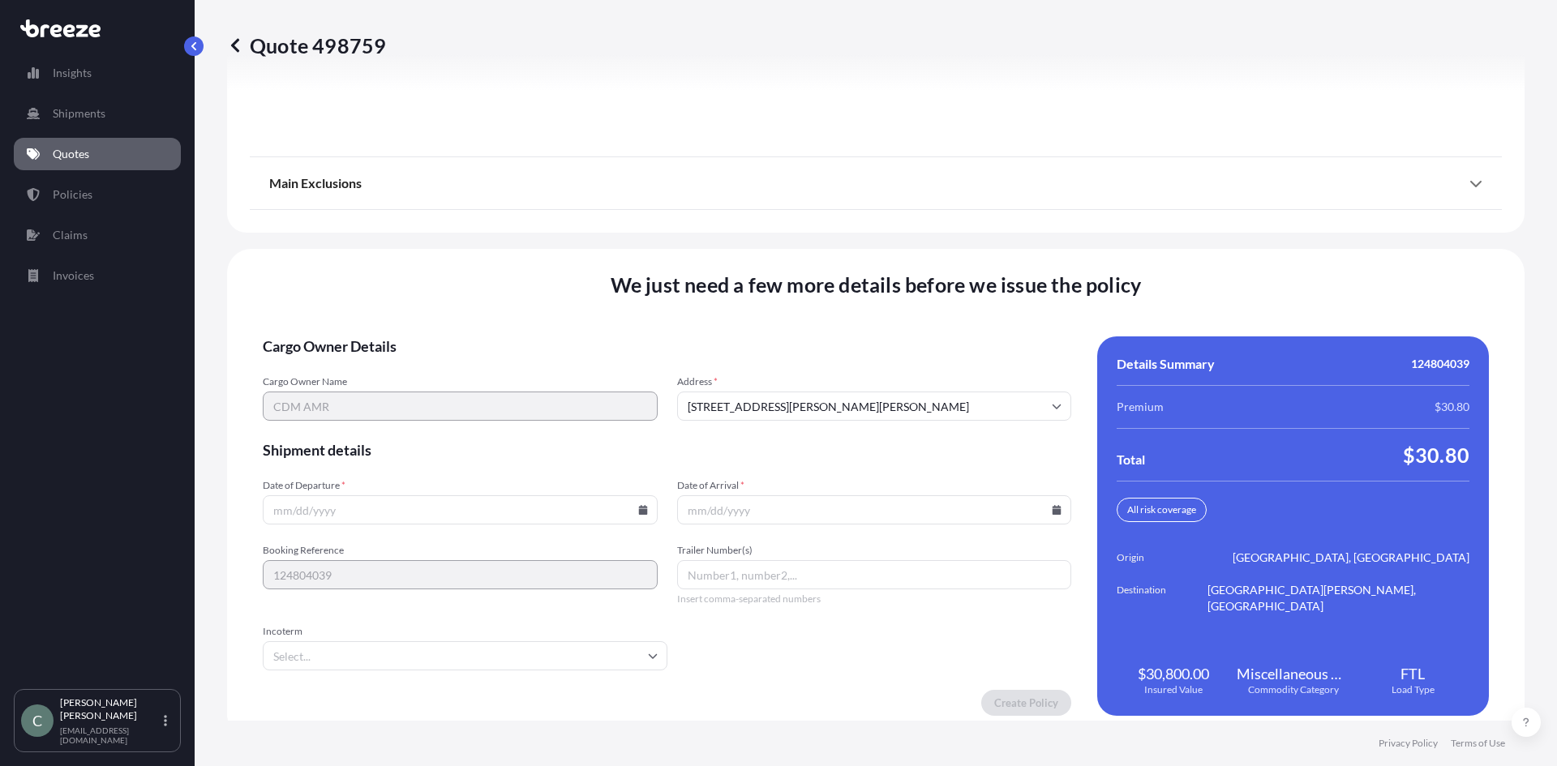
scroll to position [2049, 0]
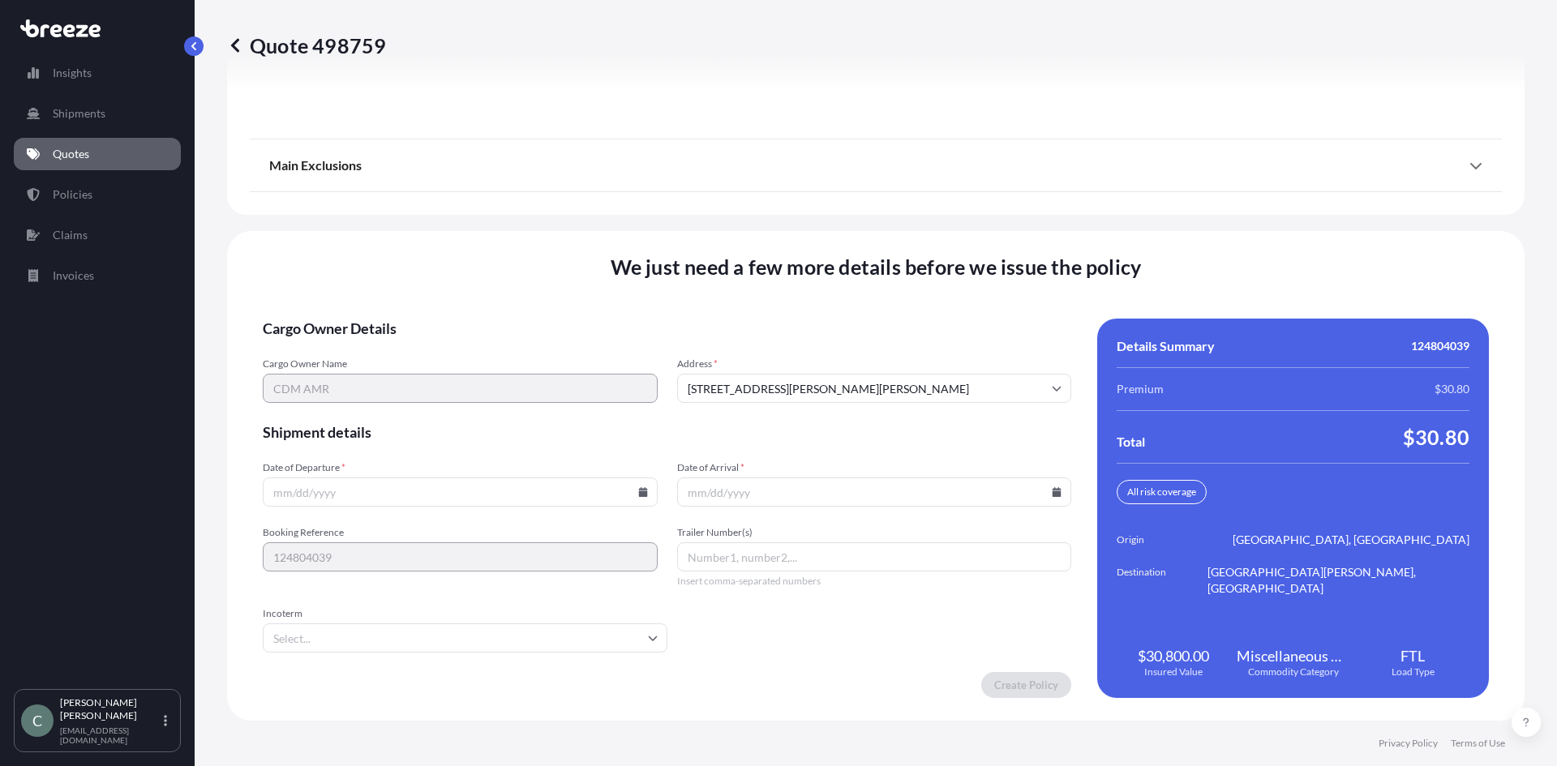
click at [638, 494] on icon at bounding box center [642, 492] width 9 height 10
click at [418, 311] on button "10" at bounding box center [420, 317] width 26 height 26
type input "[DATE]"
click at [1051, 490] on icon at bounding box center [1056, 492] width 10 height 10
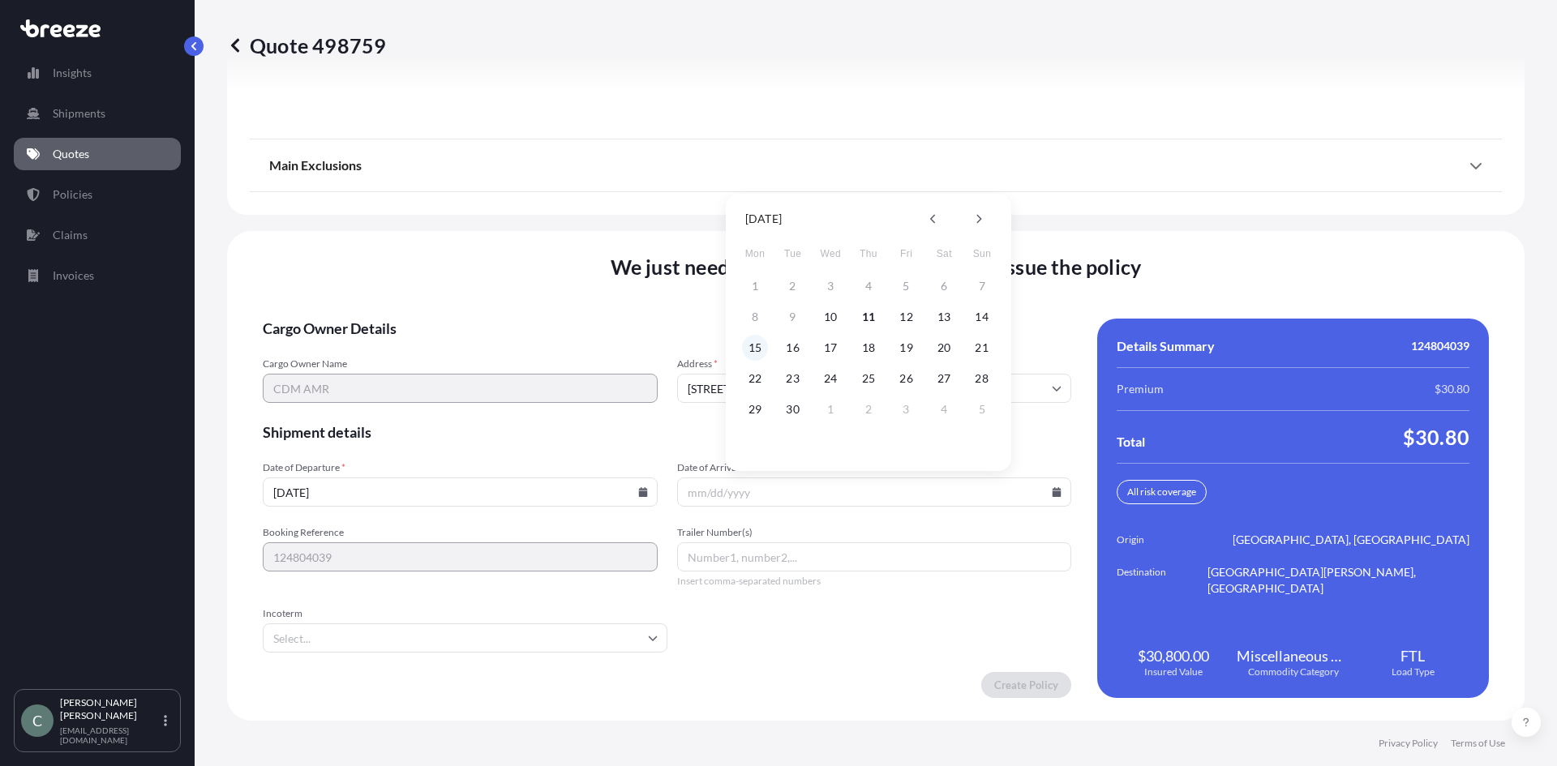
click at [752, 348] on button "15" at bounding box center [755, 348] width 26 height 26
type input "[DATE]"
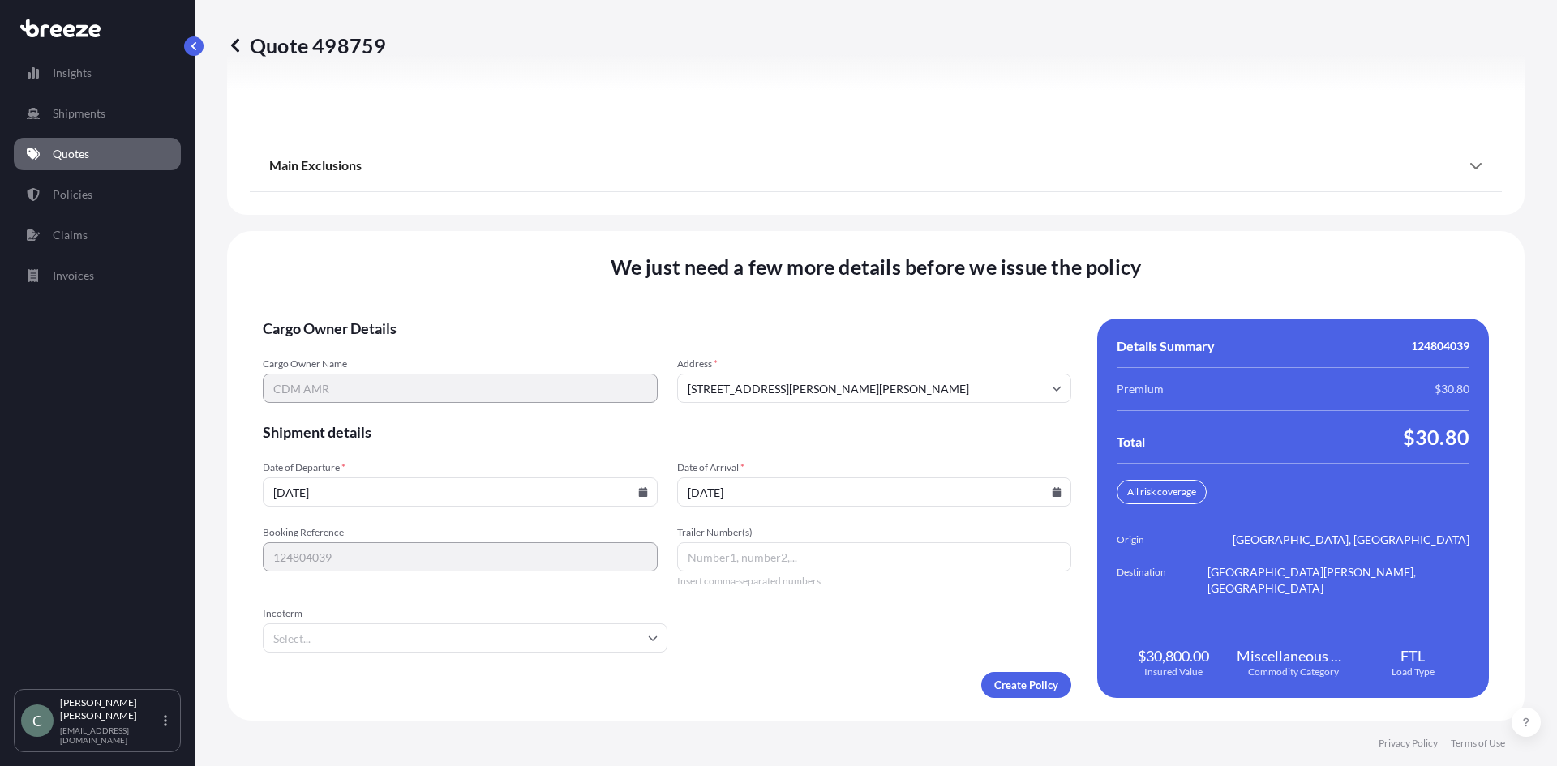
click at [799, 572] on div "Trailer Number(s) Insert comma-separated numbers" at bounding box center [874, 557] width 395 height 62
click at [801, 560] on input "Trailer Number(s)" at bounding box center [874, 556] width 395 height 29
type input "940"
click at [928, 615] on form "Cargo Owner Details Cargo Owner Name CDM AMR Address * [STREET_ADDRESS][PERSON_…" at bounding box center [667, 508] width 808 height 379
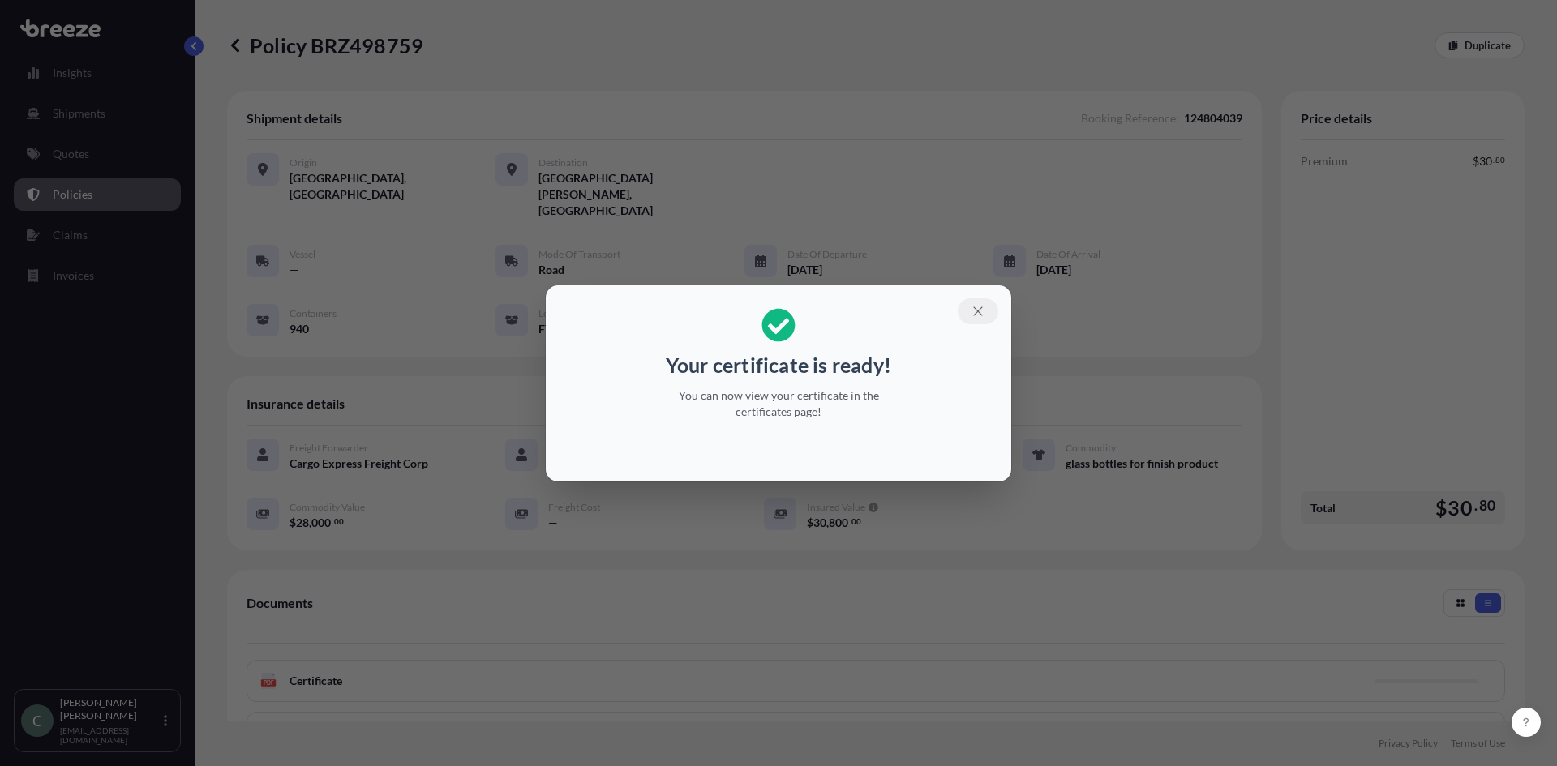
click at [983, 309] on icon "button" at bounding box center [977, 311] width 15 height 15
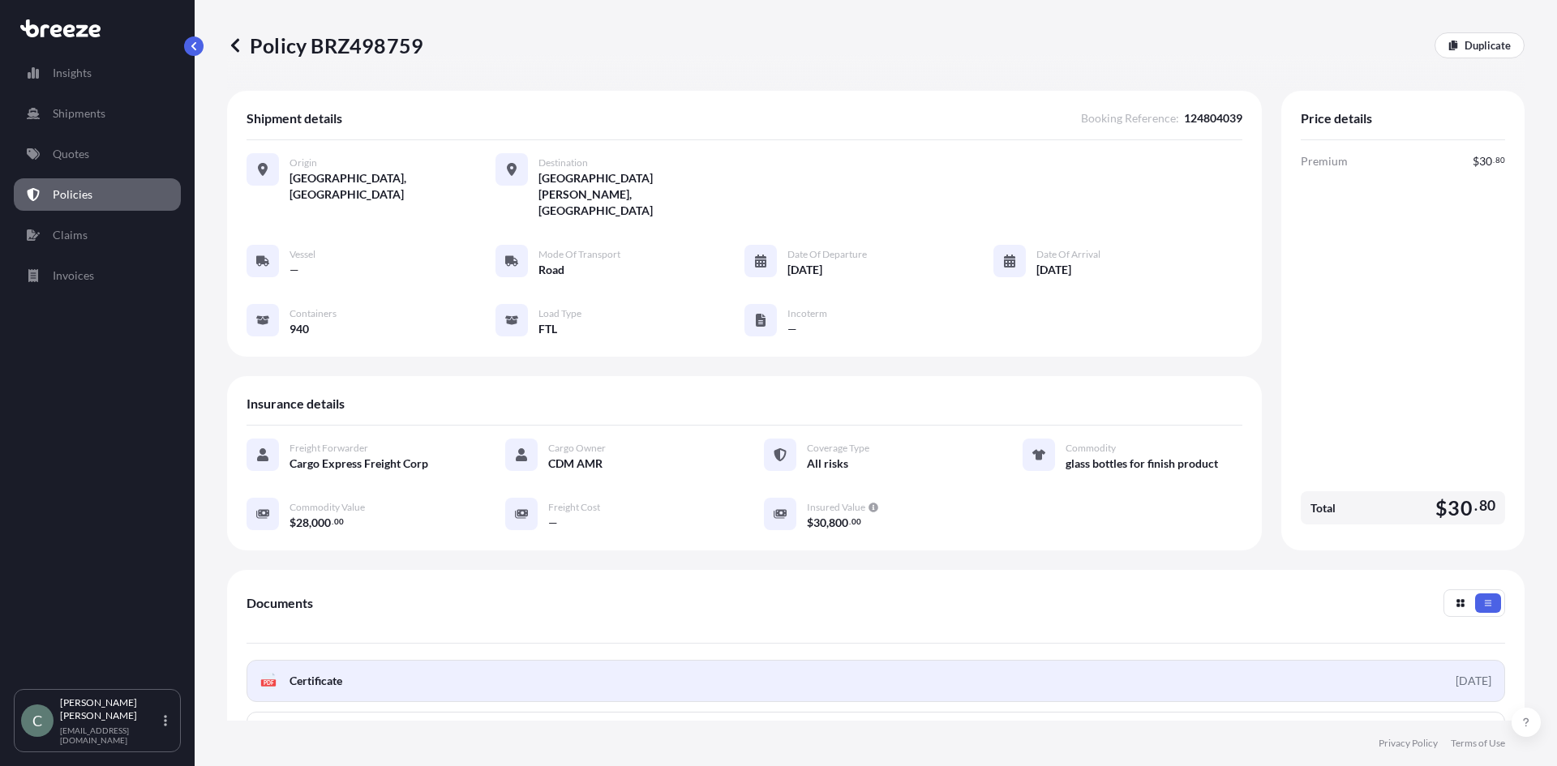
click at [299, 673] on span "Certificate" at bounding box center [315, 681] width 53 height 16
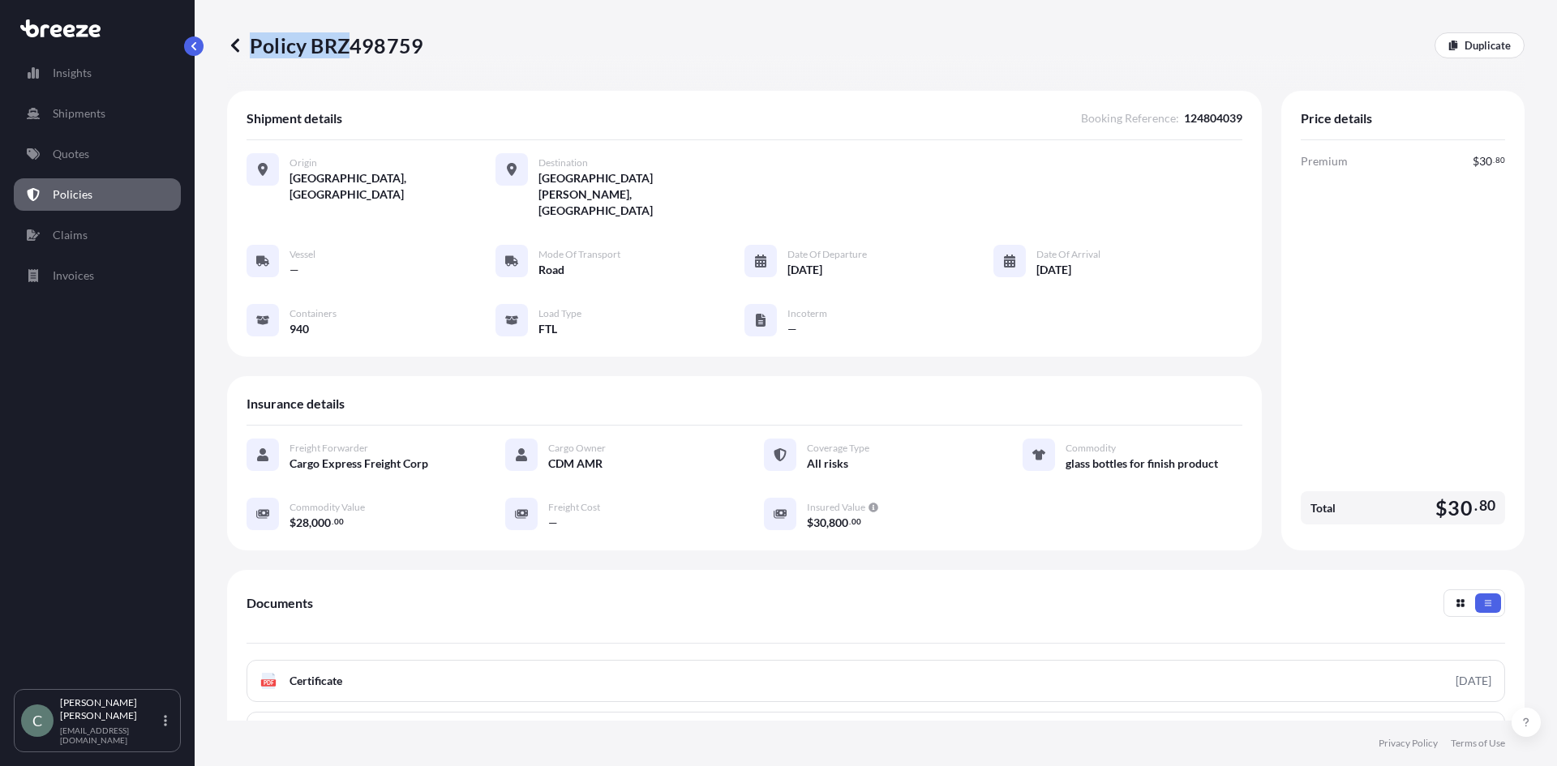
drag, startPoint x: 430, startPoint y: 43, endPoint x: 349, endPoint y: 43, distance: 81.1
click at [349, 43] on div "Policy BRZ498759 Duplicate" at bounding box center [875, 45] width 1297 height 26
click at [383, 54] on p "Policy BRZ498759" at bounding box center [325, 45] width 196 height 26
drag, startPoint x: 422, startPoint y: 49, endPoint x: 358, endPoint y: 42, distance: 64.5
click at [358, 42] on div "Policy BRZ498759 Duplicate" at bounding box center [875, 45] width 1297 height 26
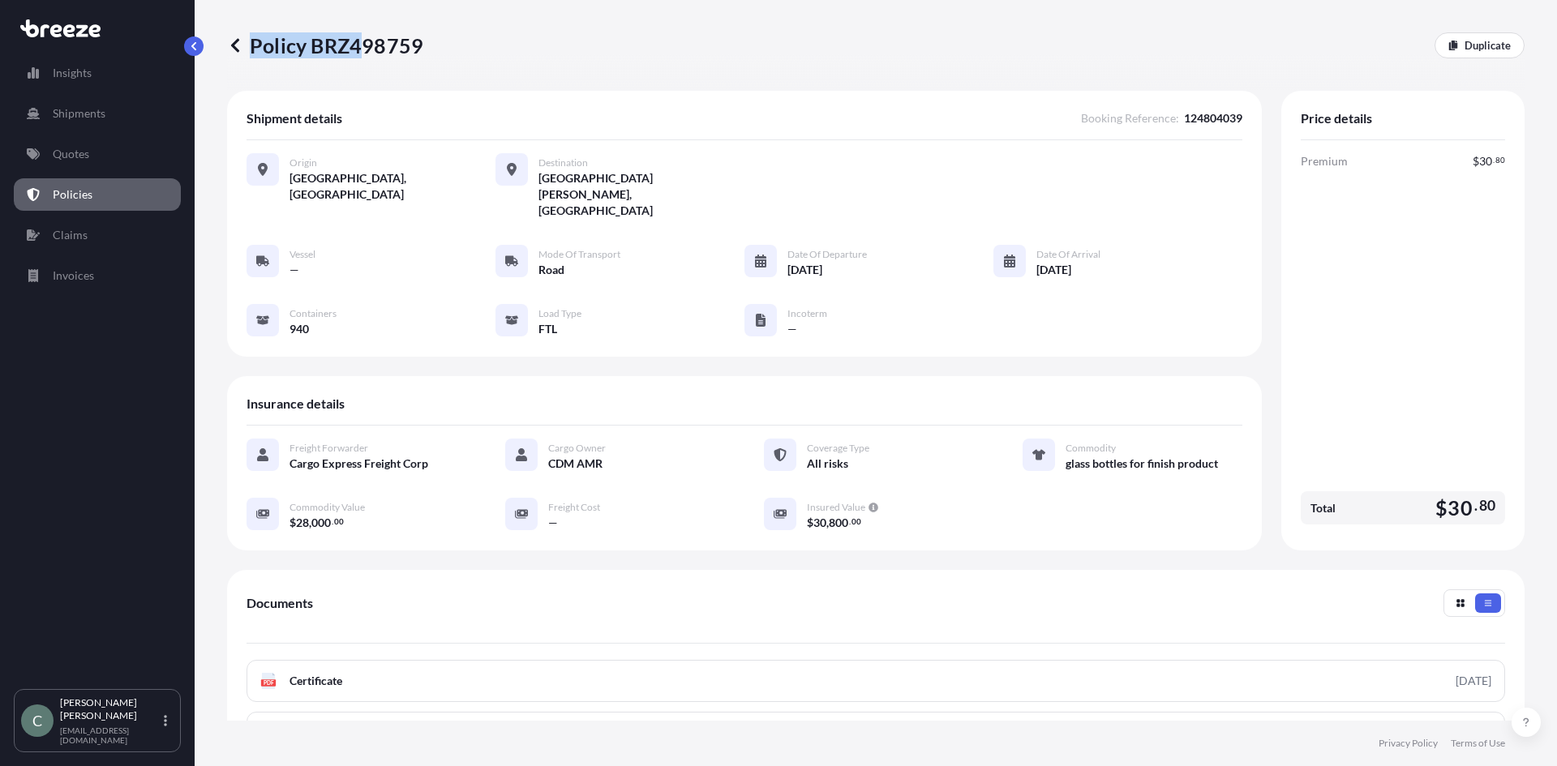
click at [356, 43] on p "Policy BRZ498759" at bounding box center [325, 45] width 196 height 26
click at [307, 48] on p "Policy BRZ498759" at bounding box center [325, 45] width 196 height 26
click at [412, 54] on p "Policy BRZ498759" at bounding box center [325, 45] width 196 height 26
drag, startPoint x: 400, startPoint y: 42, endPoint x: 310, endPoint y: 39, distance: 90.0
click at [310, 39] on p "Policy BRZ498759" at bounding box center [325, 45] width 196 height 26
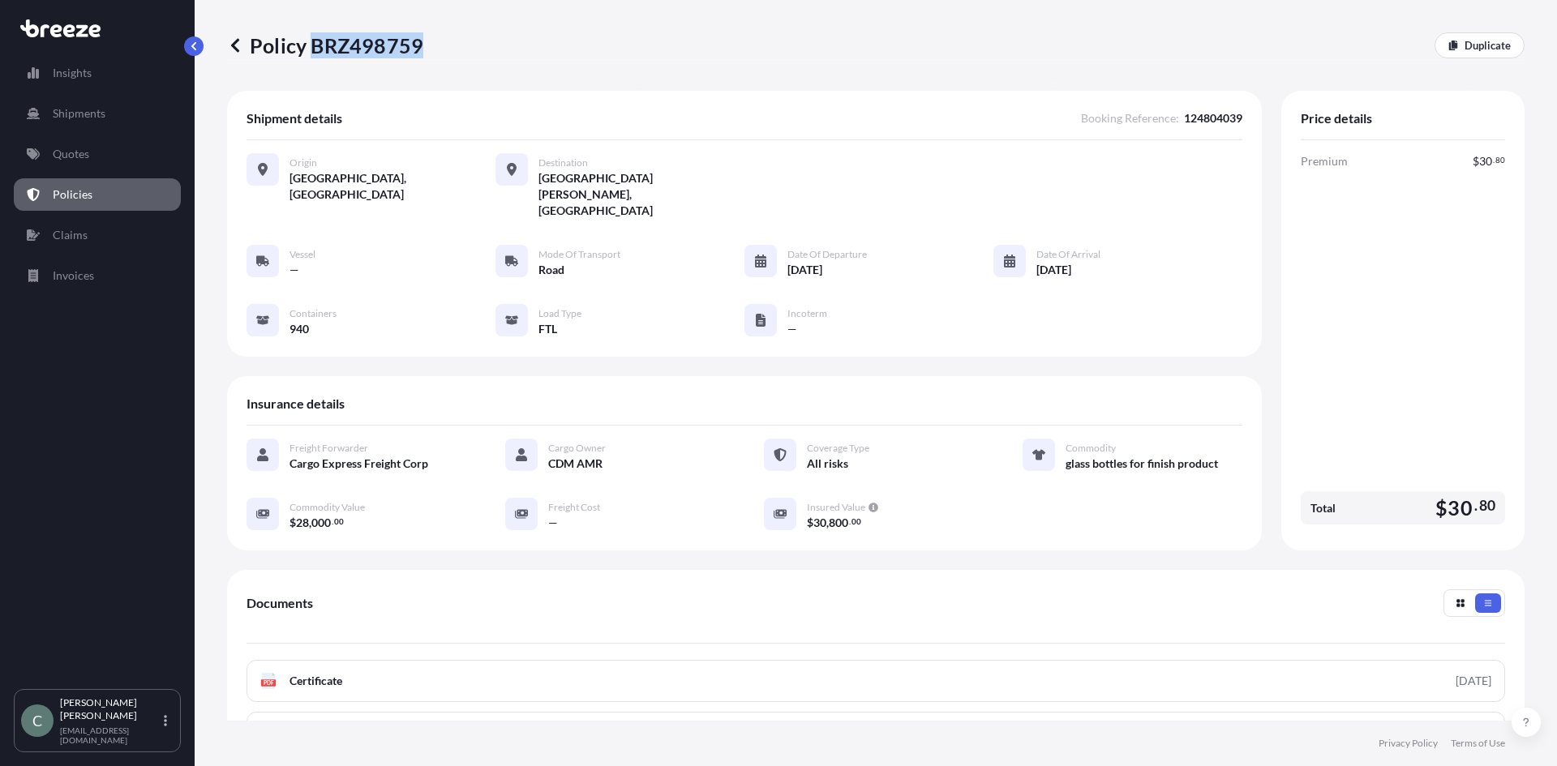
copy p "BRZ498759"
